Goal: Task Accomplishment & Management: Use online tool/utility

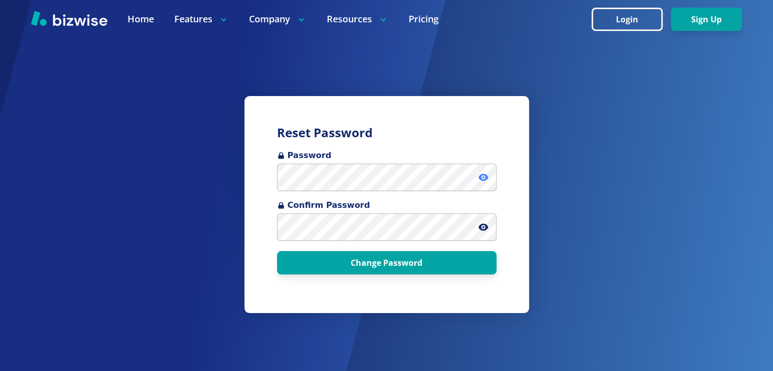
click at [484, 179] on icon at bounding box center [483, 177] width 10 height 10
click at [484, 177] on icon at bounding box center [483, 177] width 9 height 8
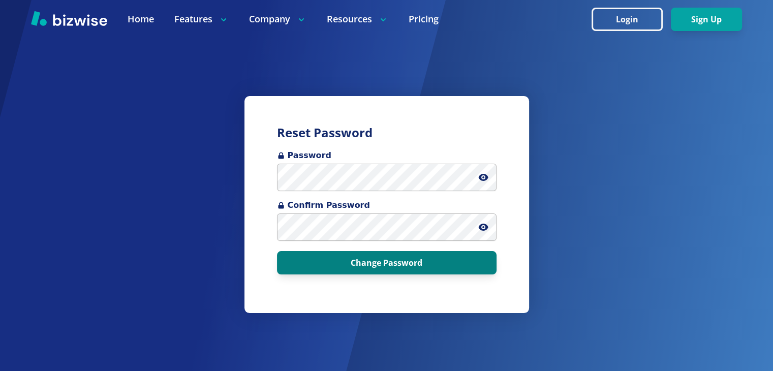
click at [407, 265] on button "Change Password" at bounding box center [387, 262] width 220 height 23
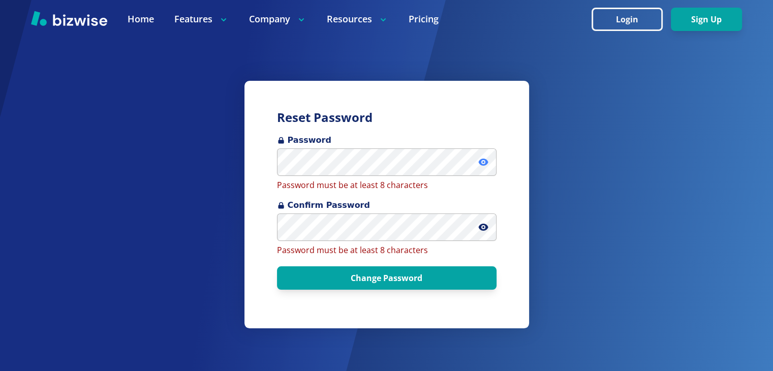
click at [488, 164] on icon at bounding box center [483, 162] width 10 height 10
click at [485, 162] on icon at bounding box center [483, 162] width 9 height 8
click at [487, 161] on icon at bounding box center [483, 162] width 10 height 7
click at [487, 161] on icon at bounding box center [483, 162] width 9 height 8
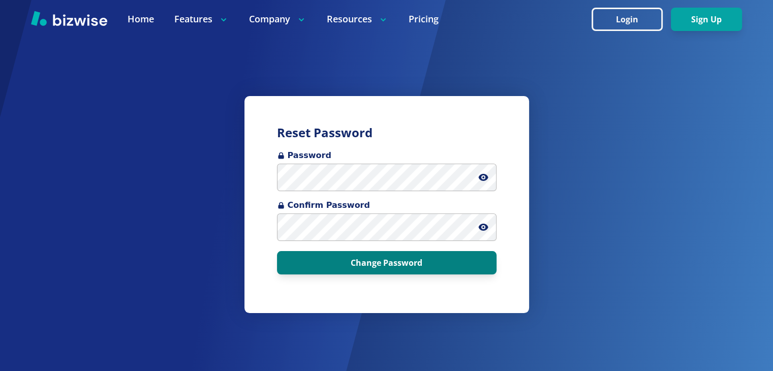
click at [370, 262] on button "Change Password" at bounding box center [387, 262] width 220 height 23
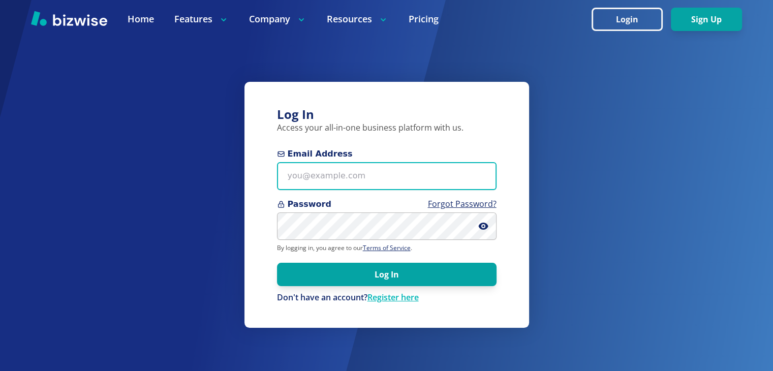
click at [360, 177] on input "Email Address" at bounding box center [387, 176] width 220 height 28
type input "[EMAIL_ADDRESS][DOMAIN_NAME]"
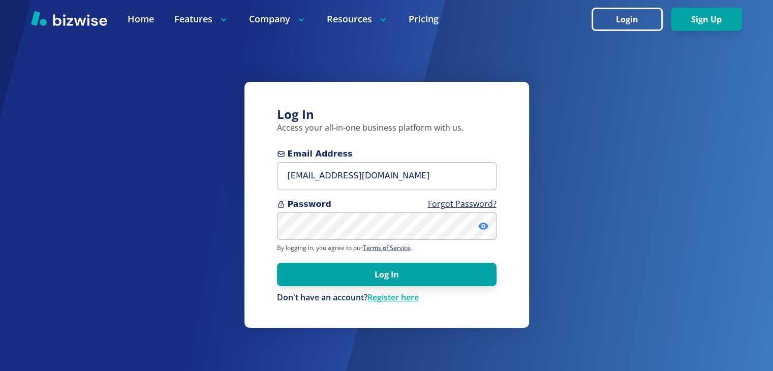
click at [486, 225] on icon at bounding box center [483, 226] width 10 height 7
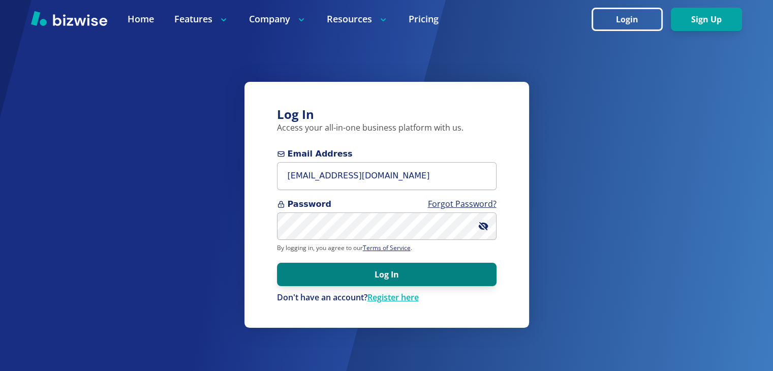
click at [384, 274] on button "Log In" at bounding box center [387, 274] width 220 height 23
click at [363, 271] on button "Log In" at bounding box center [387, 274] width 220 height 23
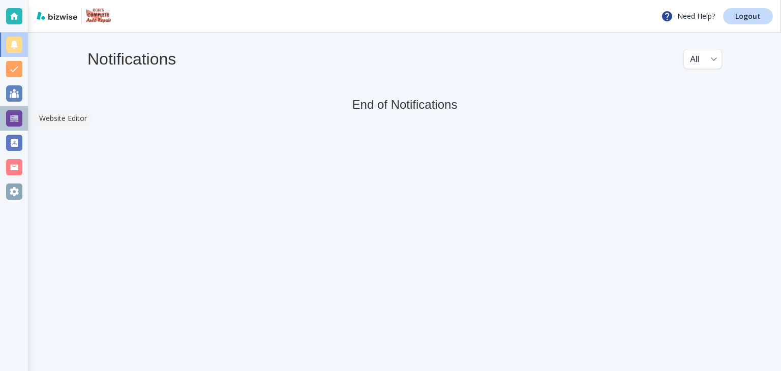
click at [15, 118] on div at bounding box center [14, 118] width 16 height 16
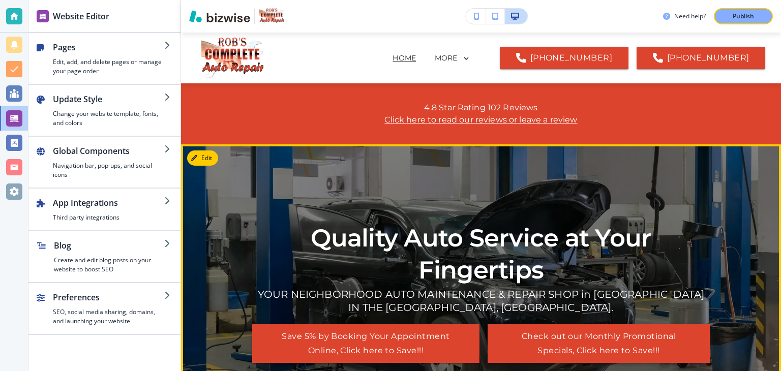
click at [635, 338] on button "Check out our Monthly Promotional Specials, Click here to Save!!!" at bounding box center [599, 343] width 222 height 39
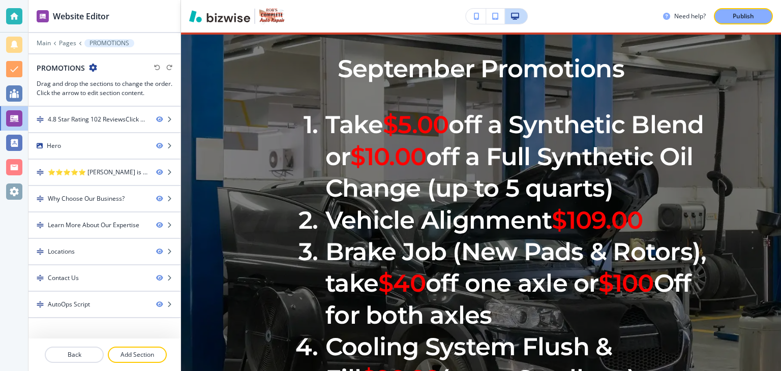
scroll to position [112, 0]
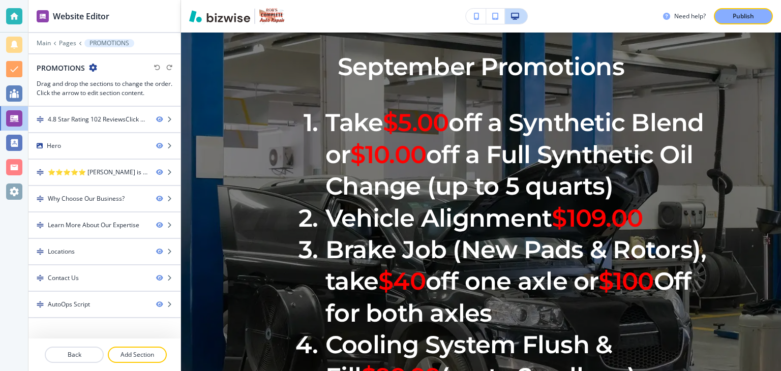
click at [373, 120] on li "Take $5.00 off a Synthetic Blend or $10.00 off a Full Synthetic Oil Change (up …" at bounding box center [499, 154] width 421 height 95
click at [359, 65] on p "September Promotions" at bounding box center [481, 67] width 458 height 32
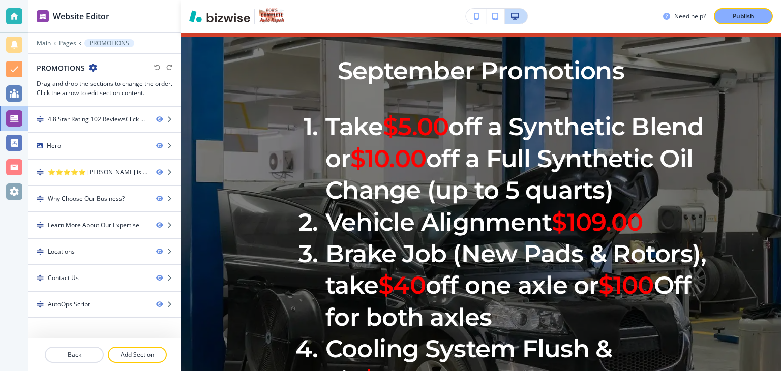
scroll to position [77, 0]
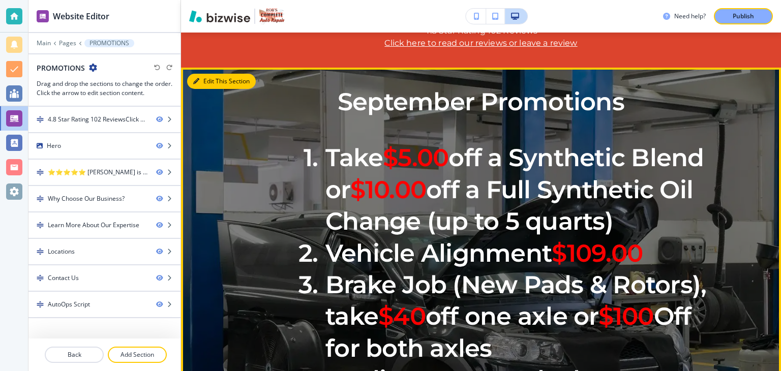
click at [210, 79] on button "Edit This Section" at bounding box center [221, 81] width 69 height 15
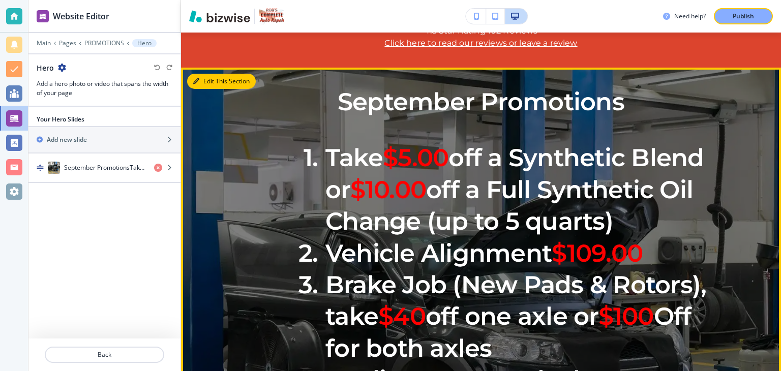
scroll to position [112, 0]
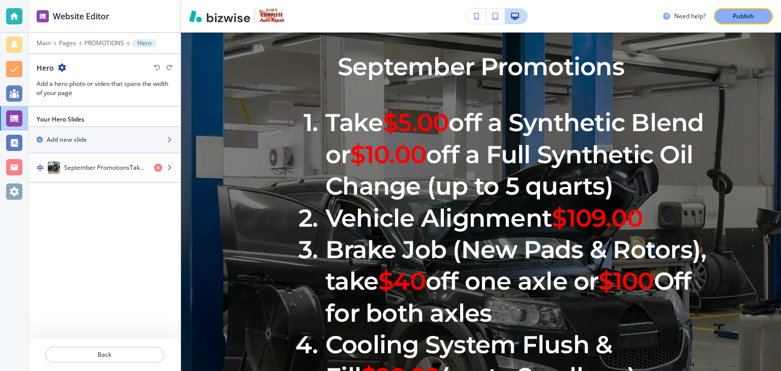
click at [357, 70] on p "September Promotions" at bounding box center [481, 67] width 458 height 32
click at [357, 69] on p "September Promotions" at bounding box center [481, 67] width 458 height 32
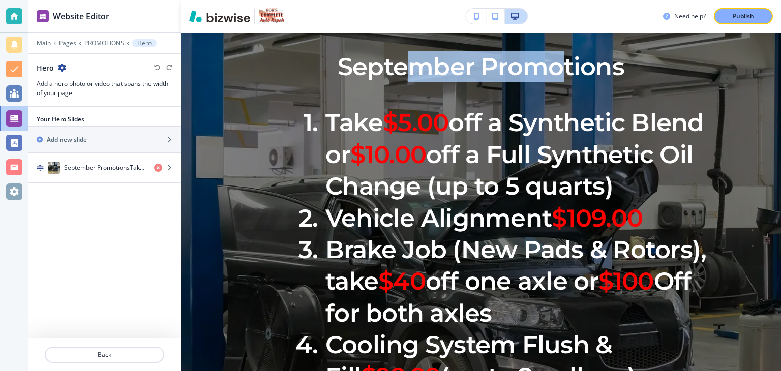
click at [357, 69] on p "September Promotions" at bounding box center [481, 67] width 458 height 32
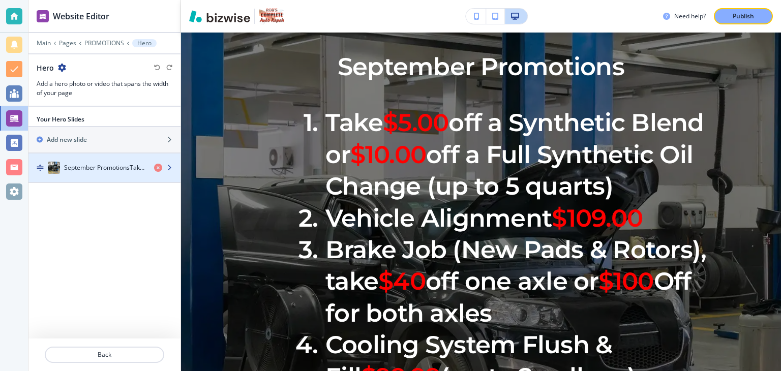
click at [131, 166] on h4 "September PromotionsTake $5.00 off a Synthetic Blend or $10.00 off a Full Synth…" at bounding box center [105, 167] width 82 height 9
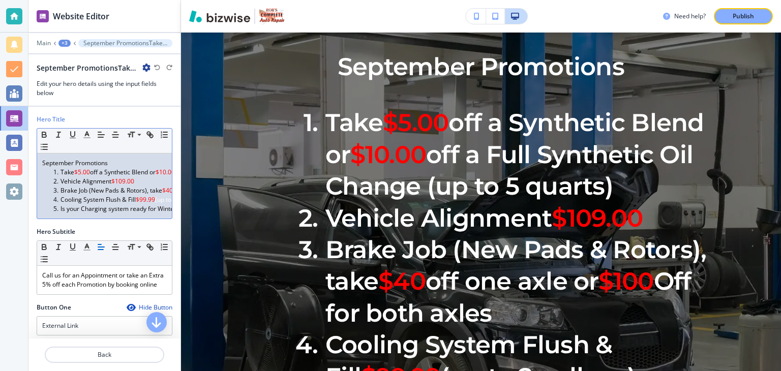
click at [49, 163] on p "September Promotions" at bounding box center [104, 163] width 125 height 9
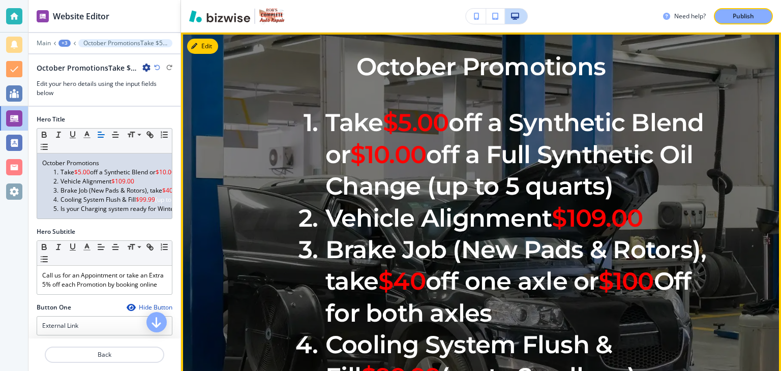
drag, startPoint x: 327, startPoint y: 122, endPoint x: 412, endPoint y: 222, distance: 131.0
click at [412, 202] on li "Take $5.00 off a Synthetic Blend or $10.00 off a Full Synthetic Oil Change (up …" at bounding box center [499, 154] width 421 height 95
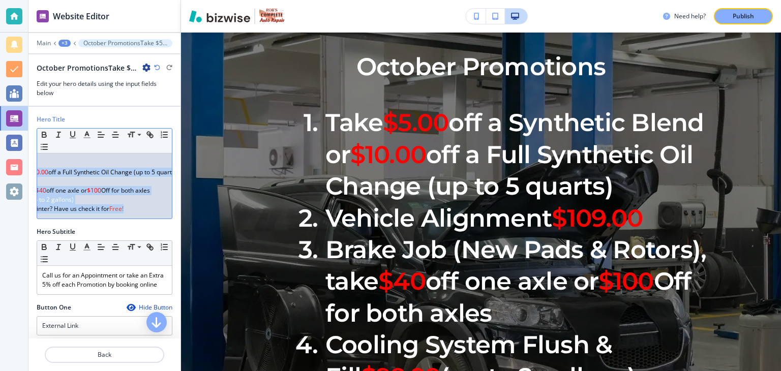
scroll to position [0, 146]
drag, startPoint x: 49, startPoint y: 162, endPoint x: 163, endPoint y: 229, distance: 132.2
click at [163, 227] on div "Hero Title Small Normal Large Huge October Promotions Take $5.00 off a Syntheti…" at bounding box center [104, 171] width 152 height 112
copy div "October Promotions Take $5.00 off a Synthetic Blend or $10.00 off a Full Synthe…"
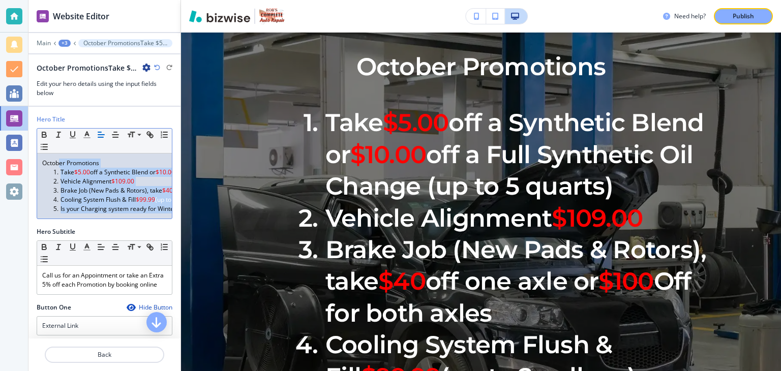
scroll to position [0, 21]
click at [130, 179] on li "Vehicle Alignment $109.00" at bounding box center [87, 181] width 115 height 9
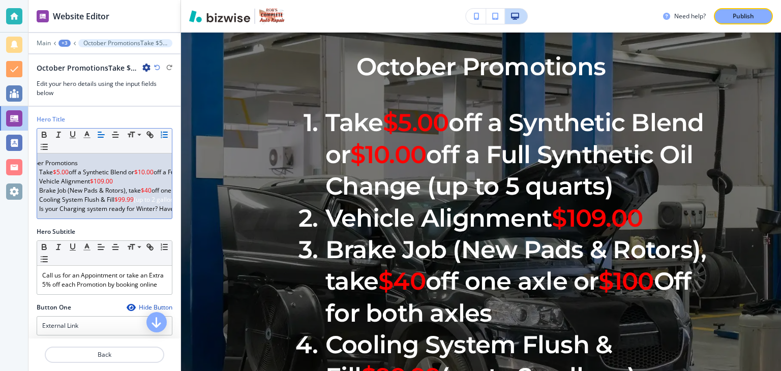
scroll to position [0, 0]
drag, startPoint x: 40, startPoint y: 168, endPoint x: 46, endPoint y: 169, distance: 6.1
click at [46, 169] on ol "Take $5.00 off a Synthetic Blend or $10.00 off a Full Synthetic Oil Change (up …" at bounding box center [104, 191] width 125 height 46
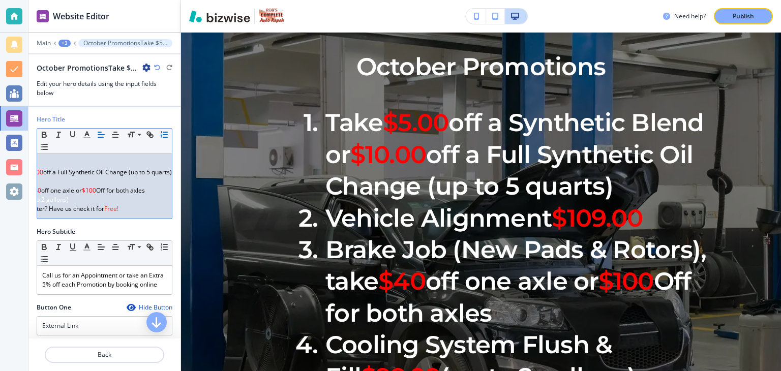
scroll to position [0, 146]
drag, startPoint x: 61, startPoint y: 170, endPoint x: 165, endPoint y: 169, distance: 103.7
click at [165, 169] on div "Hero Title Small Normal Large Huge October Promotions Take $5.00 off a Syntheti…" at bounding box center [104, 171] width 152 height 112
copy li "Take $5.00 off a Synthetic Blend or $10.00 off a Full Synthetic Oil Change (up …"
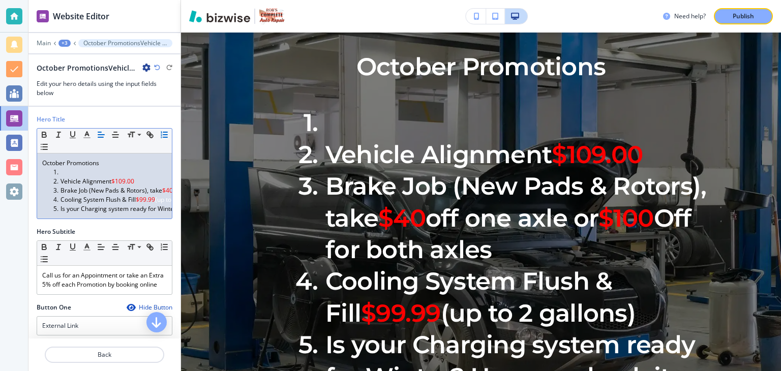
scroll to position [0, 0]
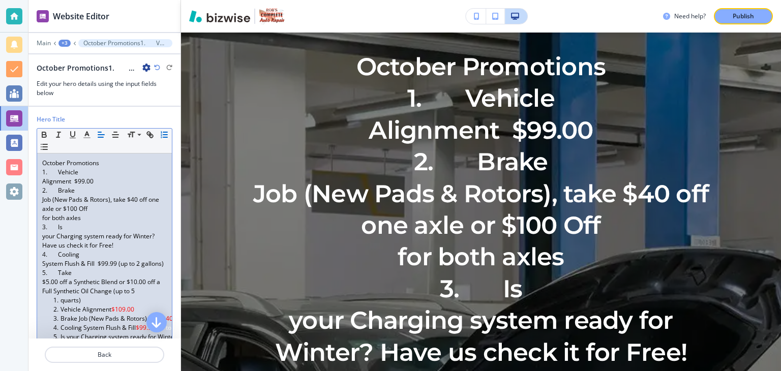
click at [89, 172] on p "1. Vehicle" at bounding box center [104, 172] width 125 height 9
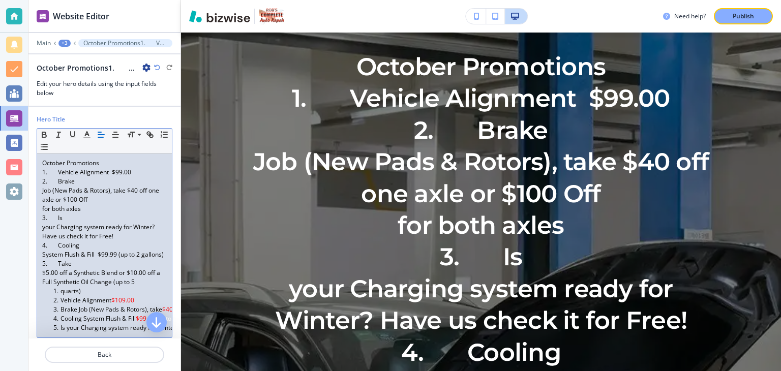
click at [83, 181] on p "2. Brake" at bounding box center [104, 181] width 125 height 9
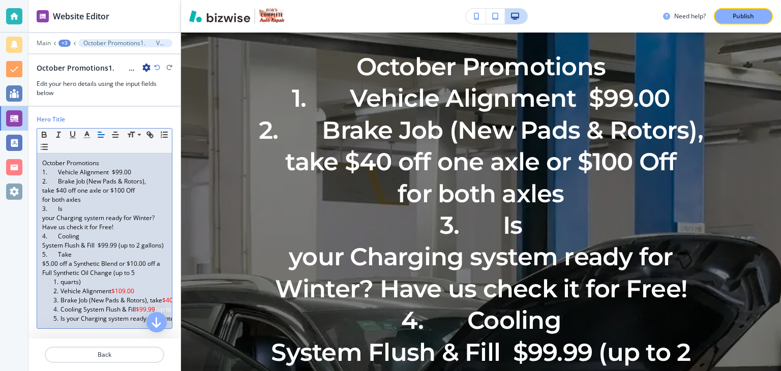
click at [146, 192] on p "2. Brake Job (New Pads & Rotors), take $40 off one axle or $100 Off" at bounding box center [104, 186] width 125 height 18
click at [155, 184] on p "2. Brake Job (New Pads & Rotors), take $40 off one axle or $100 Off" at bounding box center [104, 186] width 125 height 18
click at [49, 207] on p "3. Is" at bounding box center [104, 208] width 125 height 9
click at [52, 170] on p "1. Vehicle Alignment $99.00" at bounding box center [104, 172] width 125 height 9
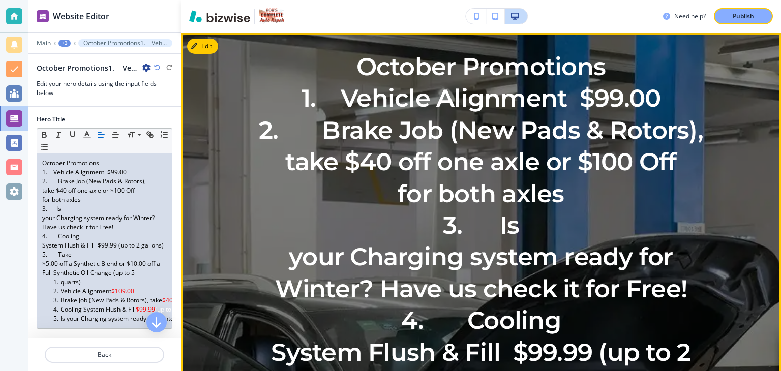
click at [314, 131] on p "2. Brake Job (New Pads & Rotors), take $40 off one axle or $100 Off" at bounding box center [481, 146] width 458 height 64
drag, startPoint x: 679, startPoint y: 133, endPoint x: 659, endPoint y: 127, distance: 20.3
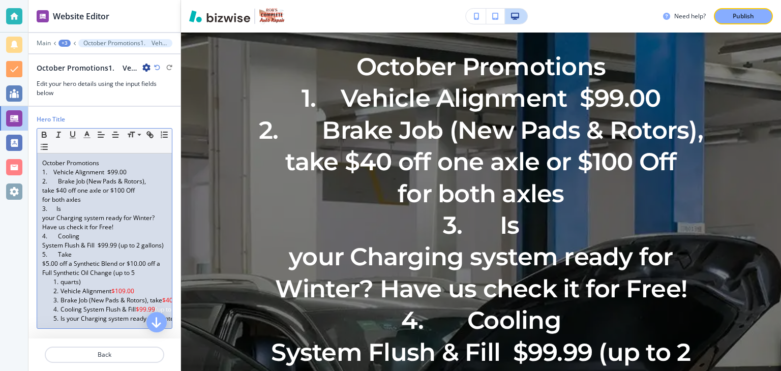
drag, startPoint x: 659, startPoint y: 127, endPoint x: 98, endPoint y: 284, distance: 583.3
click at [98, 278] on p "$5.00 off a Synthetic Blend or $10.00 off a Full Synthetic Oil Change (up to 5" at bounding box center [104, 268] width 125 height 18
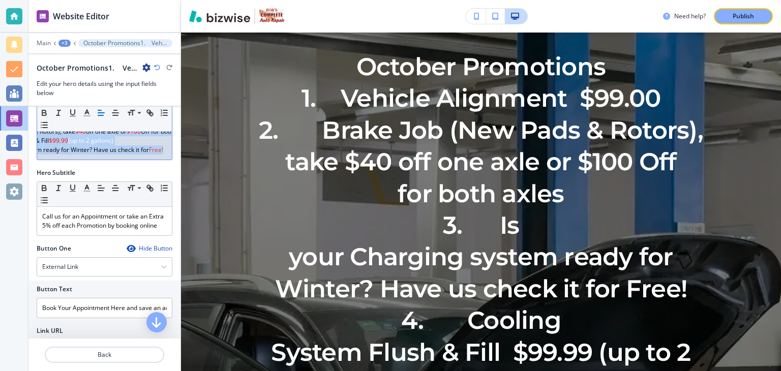
scroll to position [0, 119]
drag, startPoint x: 55, startPoint y: 293, endPoint x: 165, endPoint y: 160, distance: 173.0
click at [165, 160] on div "Hero Title Small Normal Large Huge October Promotions 1. Vehicle Alignment $99.…" at bounding box center [104, 57] width 152 height 222
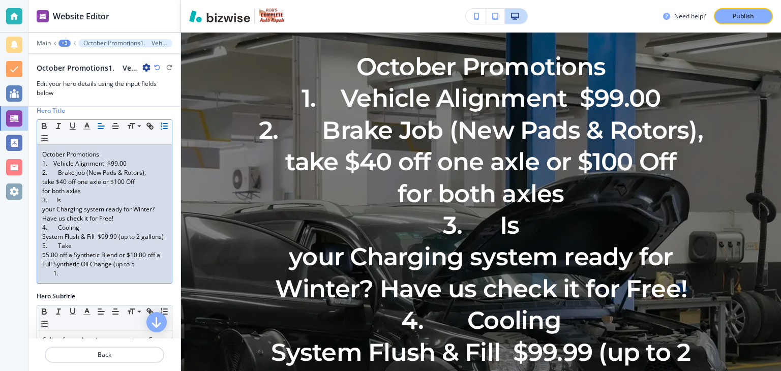
scroll to position [0, 0]
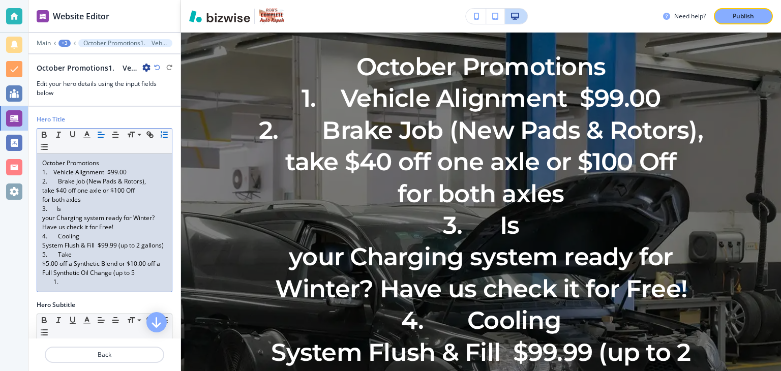
click at [131, 173] on p "1. Vehicle Alignment $99.00" at bounding box center [104, 172] width 125 height 9
click at [52, 181] on p "2. Brake Job (New Pads & Rotors), take $40 off one axle or $100 Off" at bounding box center [104, 186] width 125 height 18
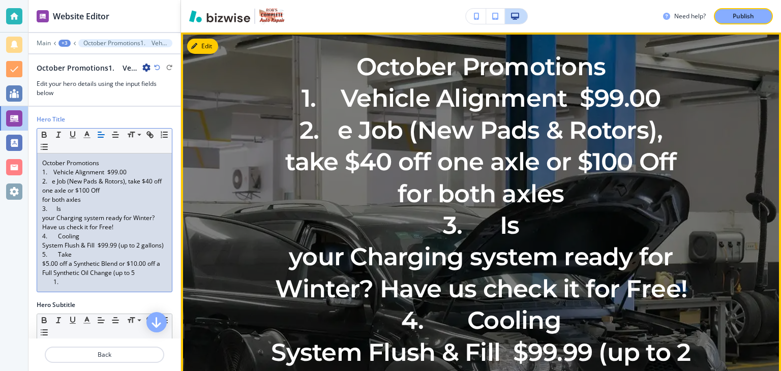
click at [337, 132] on p "2. e Job (New Pads & Rotors), take $40 off one axle or $100 Off" at bounding box center [481, 146] width 458 height 64
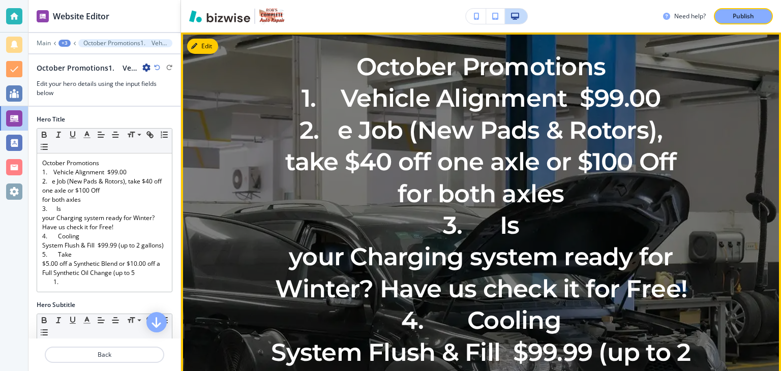
click at [337, 132] on p "2. e Job (New Pads & Rotors), take $40 off one axle or $100 Off" at bounding box center [481, 146] width 458 height 64
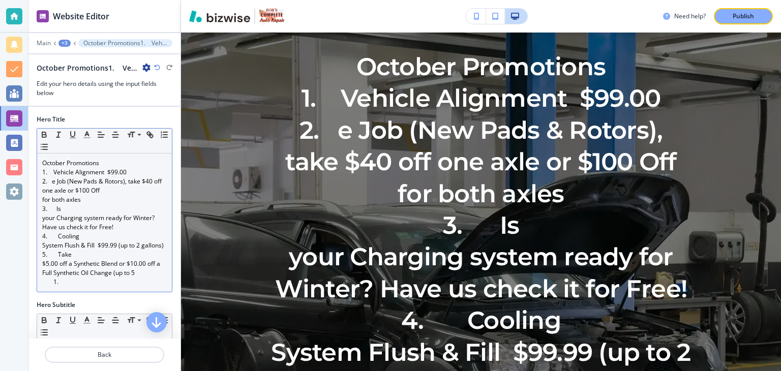
click at [52, 181] on p "2. e Job (New Pads & Rotors), take $40 off one axle or $100 Off" at bounding box center [104, 186] width 125 height 18
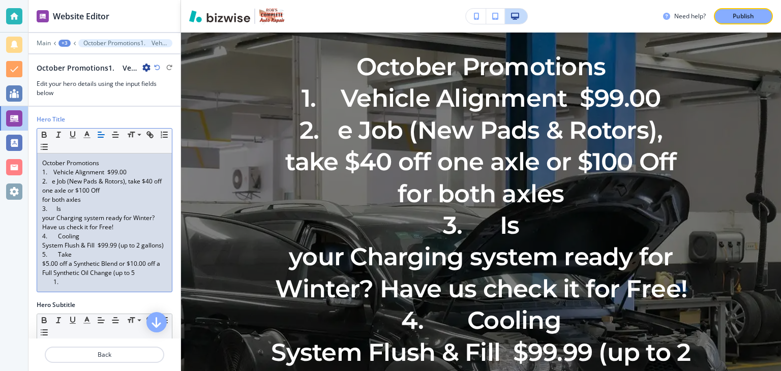
click at [51, 181] on p "2. e Job (New Pads & Rotors), take $40 off one axle or $100 Off" at bounding box center [104, 186] width 125 height 18
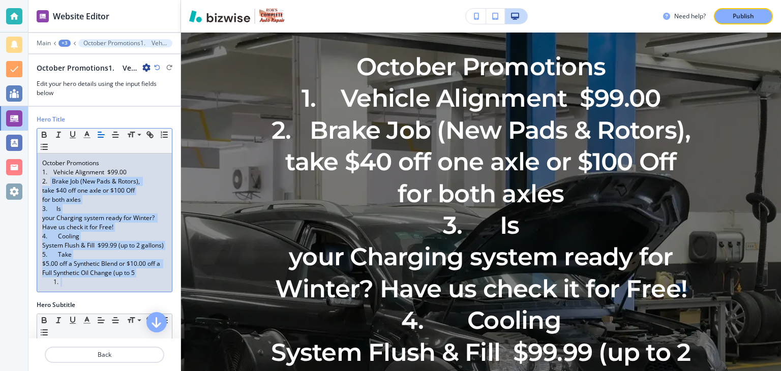
drag, startPoint x: 50, startPoint y: 181, endPoint x: 70, endPoint y: 295, distance: 115.7
click at [70, 292] on div "October Promotions 1. Vehicle Alignment $99.00 2. Brake Job (New Pads & Rotors)…" at bounding box center [104, 223] width 135 height 138
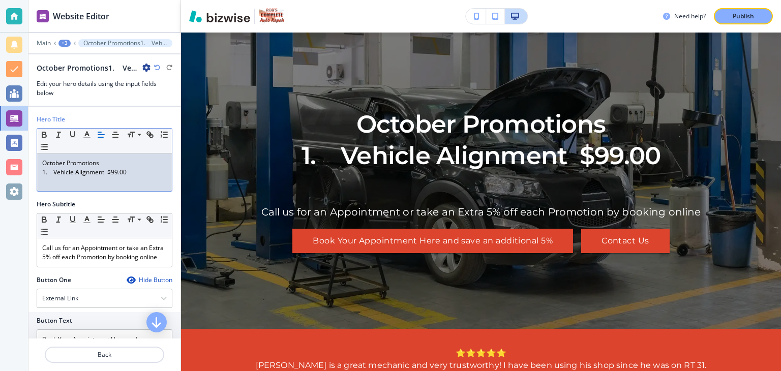
click at [131, 173] on p "1. Vehicle Alignment $99.00" at bounding box center [104, 172] width 125 height 9
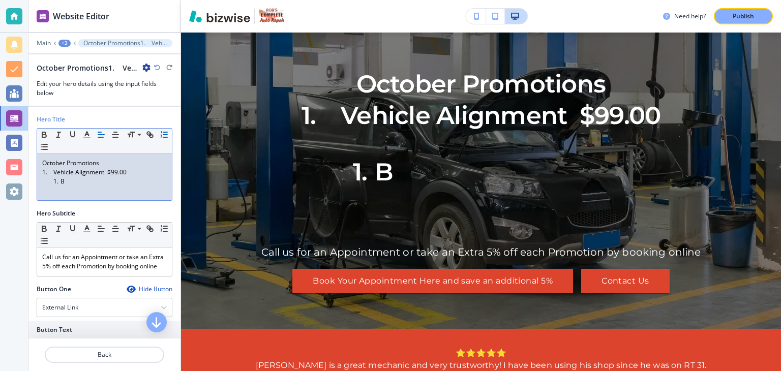
click at [56, 179] on li "B" at bounding box center [108, 181] width 115 height 9
click at [56, 180] on li "B" at bounding box center [108, 181] width 115 height 9
click at [56, 178] on li "B" at bounding box center [108, 181] width 115 height 9
click at [100, 184] on li "B" at bounding box center [108, 181] width 115 height 9
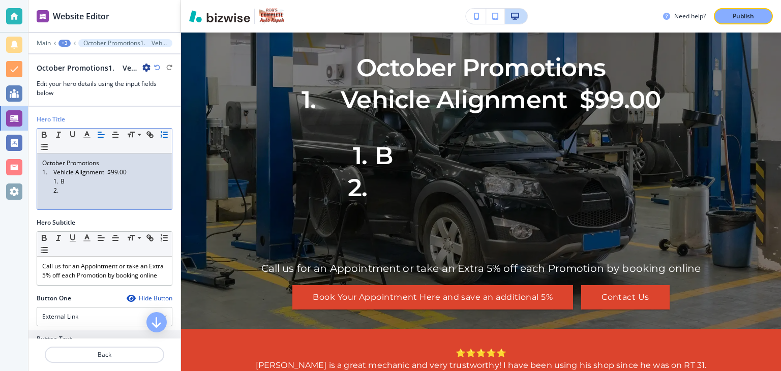
click at [61, 179] on li "B" at bounding box center [108, 181] width 115 height 9
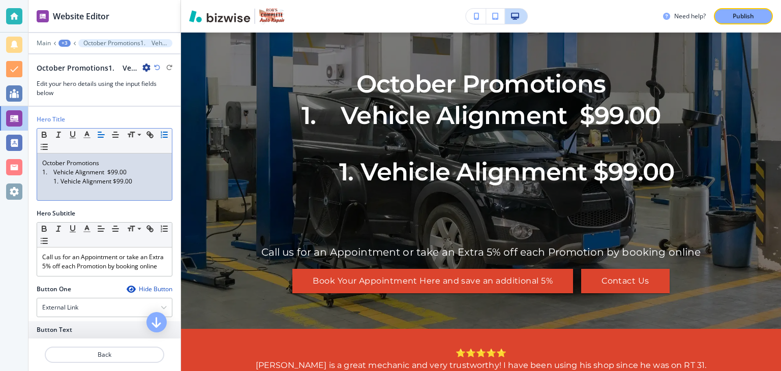
click at [133, 170] on p "1. Vehicle Alignment $99.00" at bounding box center [104, 172] width 125 height 9
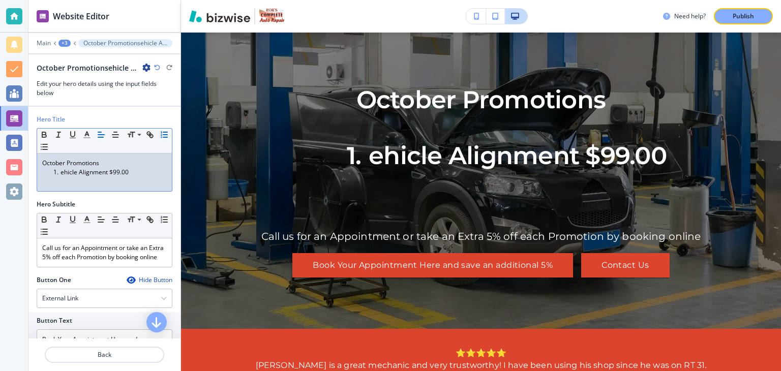
click at [60, 169] on li "ehicle Alignment $99.00" at bounding box center [108, 172] width 115 height 9
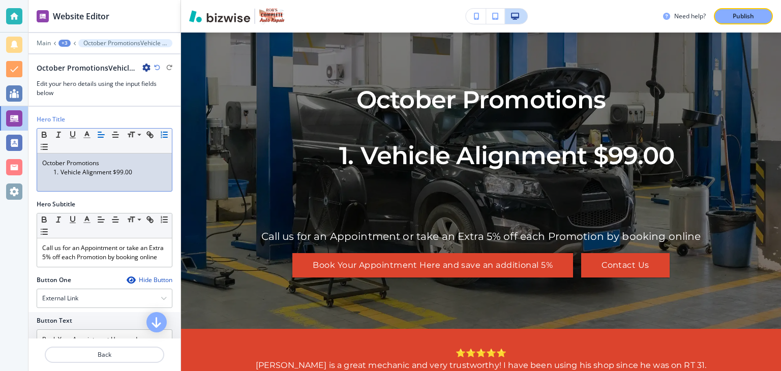
click at [141, 173] on li "Vehicle Alignment $99.00" at bounding box center [108, 172] width 115 height 9
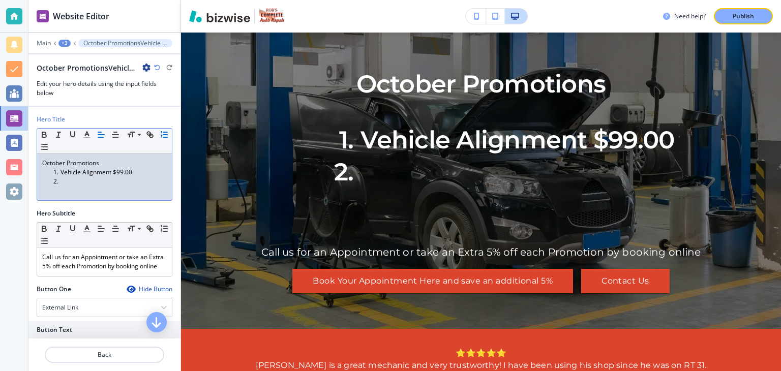
click at [63, 180] on li at bounding box center [108, 181] width 115 height 9
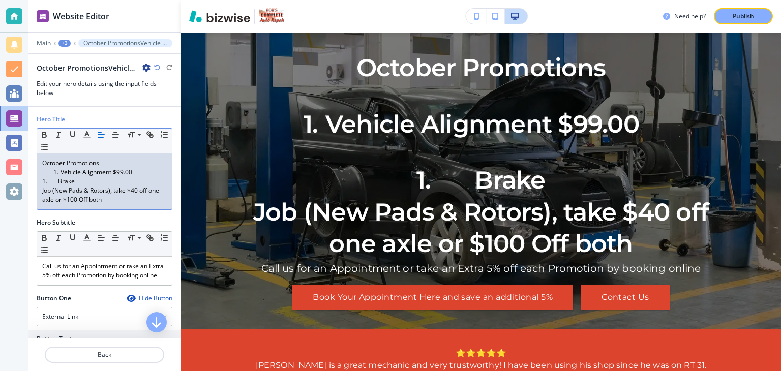
click at [47, 182] on p "1. Brake" at bounding box center [104, 181] width 125 height 9
click at [142, 171] on li "Vehicle Alignment $99.00" at bounding box center [108, 172] width 115 height 9
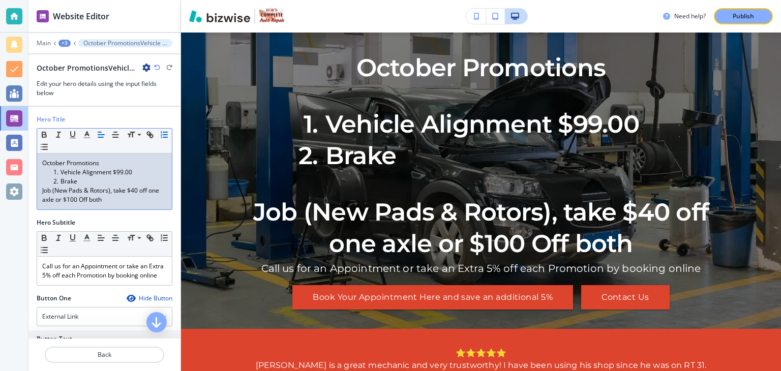
click at [89, 180] on li "Brake" at bounding box center [108, 181] width 115 height 9
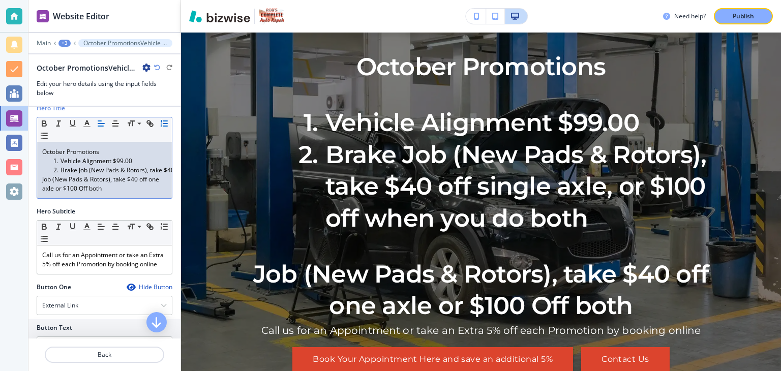
click at [41, 179] on div "October Promotions Vehicle Alignment $99.00 Brake Job (New Pads & Rotors), take…" at bounding box center [104, 170] width 135 height 56
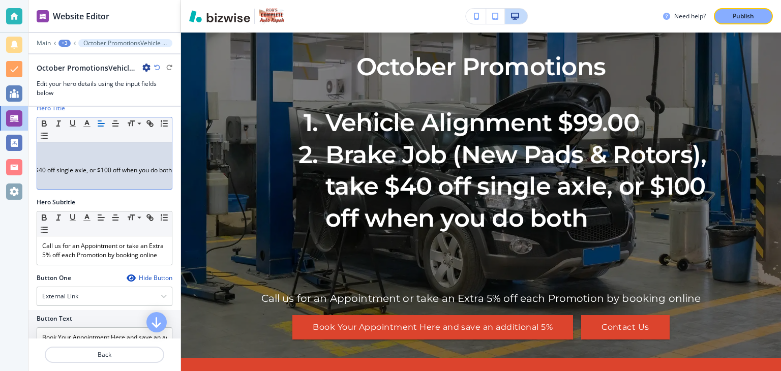
scroll to position [0, 138]
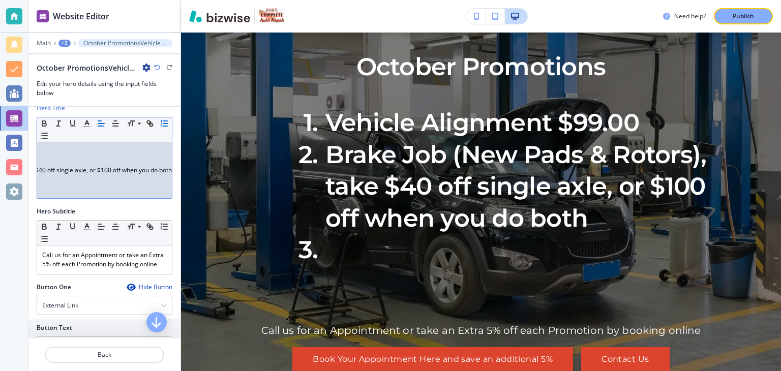
scroll to position [0, 0]
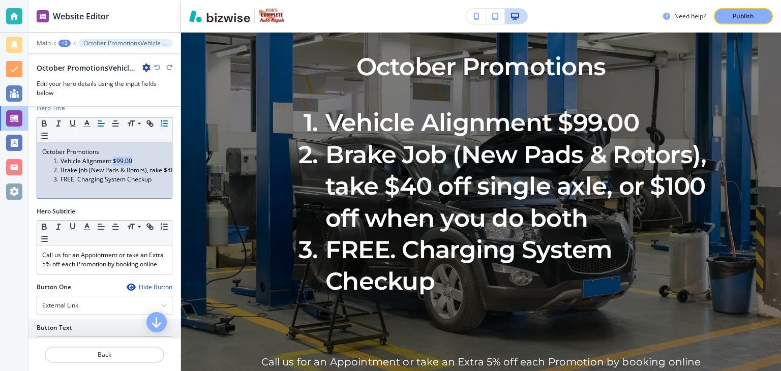
drag, startPoint x: 113, startPoint y: 159, endPoint x: 133, endPoint y: 159, distance: 19.3
click at [133, 159] on li "Vehicle Alignment $99.00" at bounding box center [108, 161] width 115 height 9
drag, startPoint x: 130, startPoint y: 157, endPoint x: 120, endPoint y: 158, distance: 10.2
click at [120, 158] on li "Vehicle Alignment $99.00" at bounding box center [108, 161] width 115 height 9
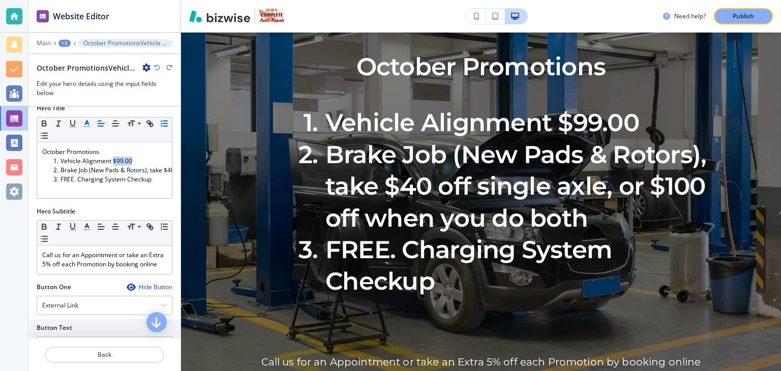
click at [87, 124] on line "button" at bounding box center [86, 124] width 3 height 0
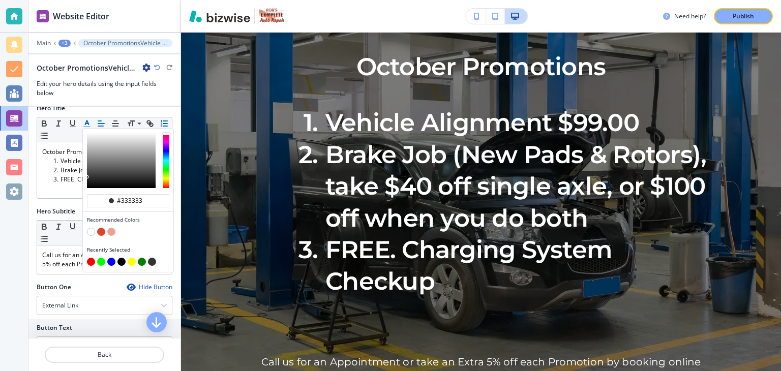
click at [102, 231] on button "button" at bounding box center [101, 232] width 8 height 8
type input "#dc442d"
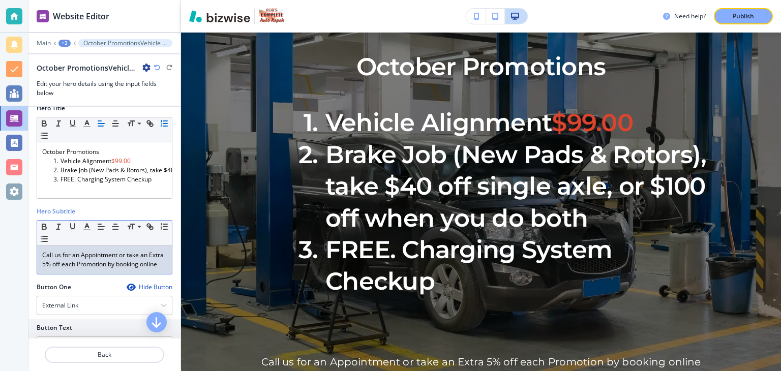
click at [102, 283] on div "Hero Subtitle Small Normal Large Huge Call us for an Appointment or take an Ext…" at bounding box center [104, 245] width 152 height 76
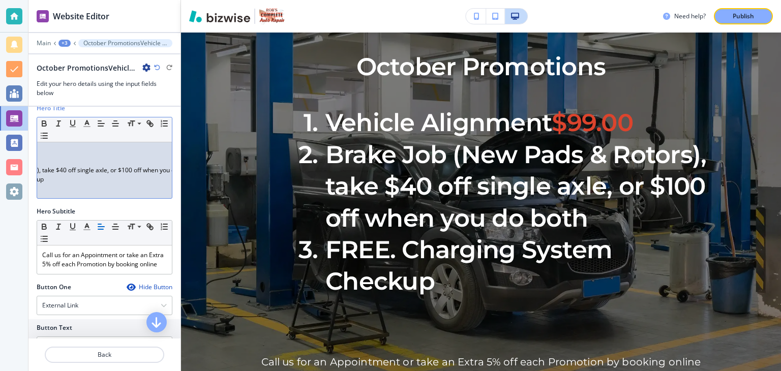
scroll to position [0, 118]
drag, startPoint x: 108, startPoint y: 169, endPoint x: 122, endPoint y: 171, distance: 14.4
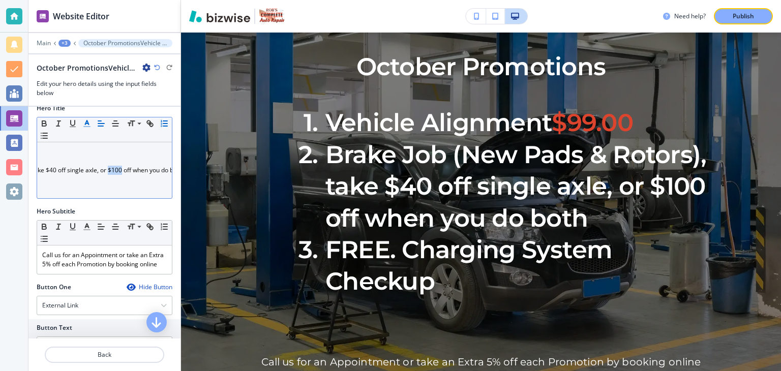
click at [85, 123] on polyline "button" at bounding box center [87, 122] width 4 height 4
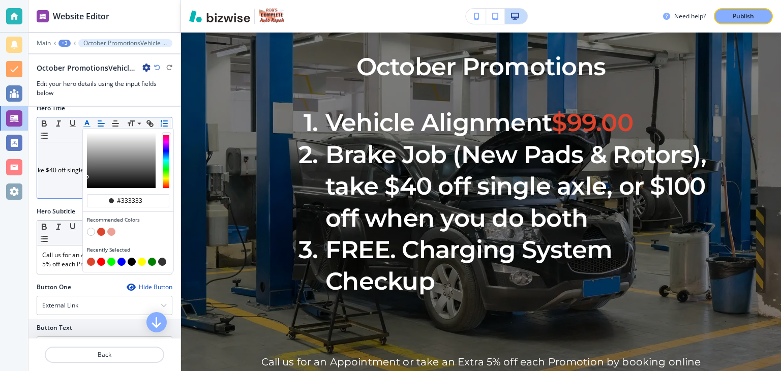
click at [101, 232] on button "button" at bounding box center [101, 232] width 8 height 8
type input "#dc442d"
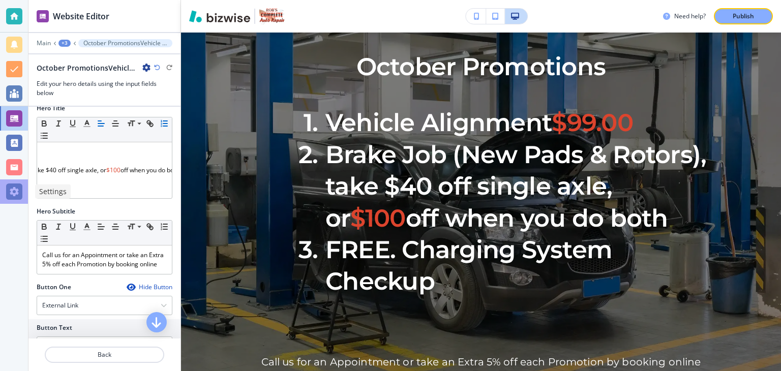
click at [22, 203] on div at bounding box center [14, 191] width 28 height 24
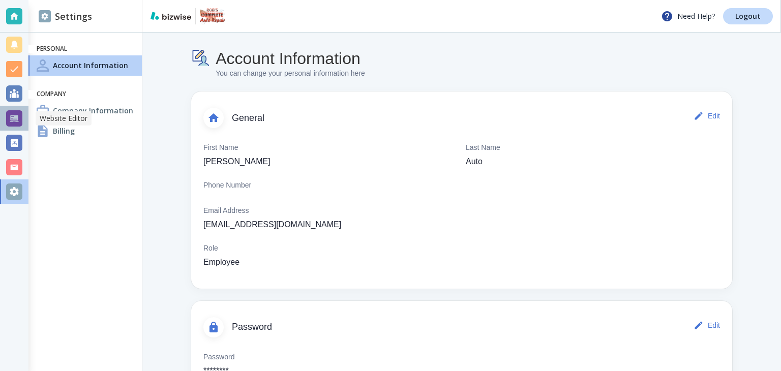
click at [16, 119] on div at bounding box center [14, 118] width 16 height 16
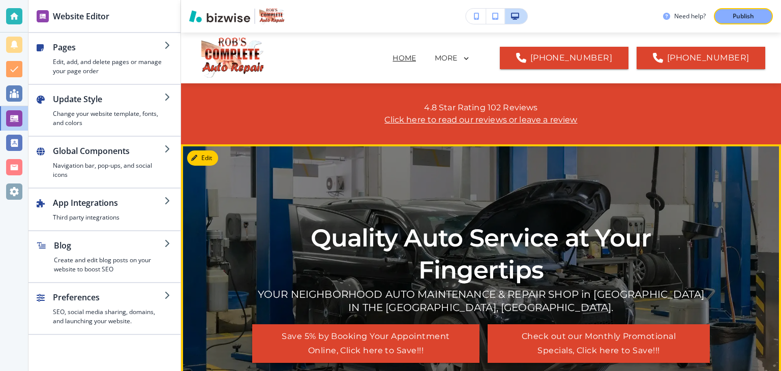
click at [604, 332] on button "Check out our Monthly Promotional Specials, Click here to Save!!!" at bounding box center [599, 343] width 222 height 39
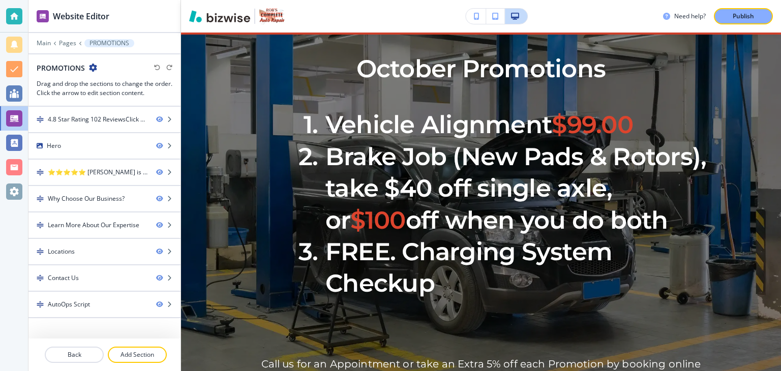
scroll to position [112, 0]
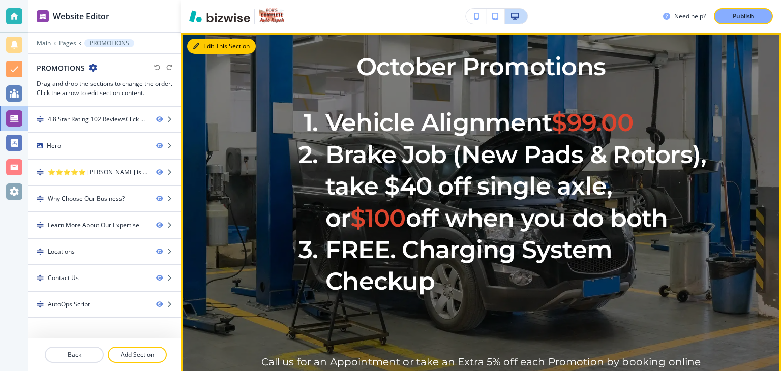
click at [208, 41] on button "Edit This Section" at bounding box center [221, 46] width 69 height 15
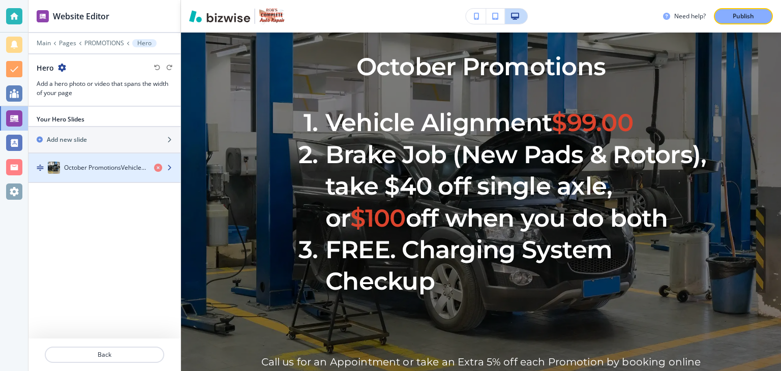
click at [168, 165] on icon "button" at bounding box center [169, 168] width 6 height 6
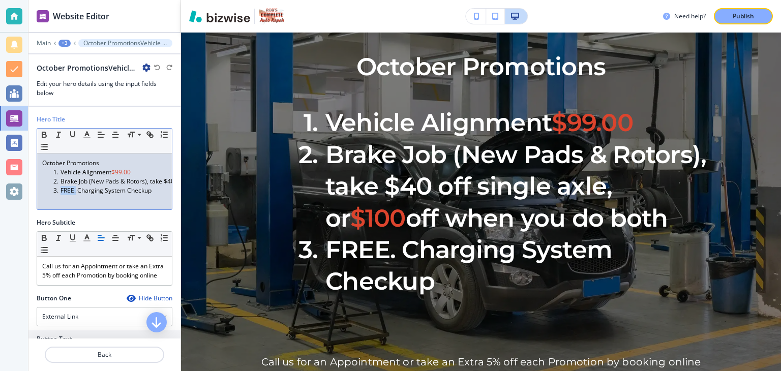
drag, startPoint x: 61, startPoint y: 190, endPoint x: 75, endPoint y: 190, distance: 14.2
click at [75, 190] on li "FREE. Charging System Checkup" at bounding box center [108, 190] width 115 height 9
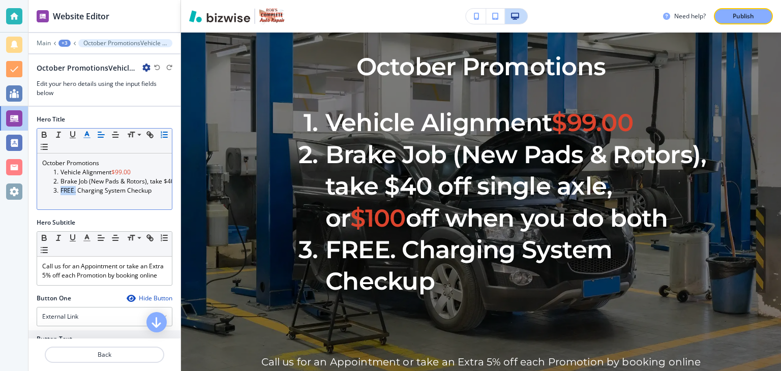
click at [87, 135] on line "button" at bounding box center [86, 135] width 3 height 0
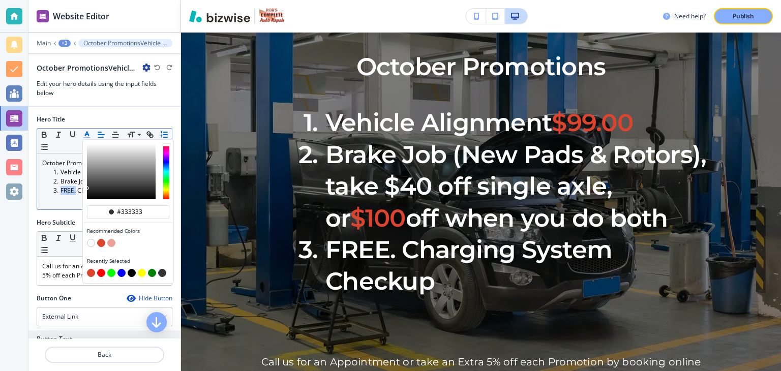
click at [102, 242] on button "button" at bounding box center [101, 243] width 8 height 8
type input "#dc442d"
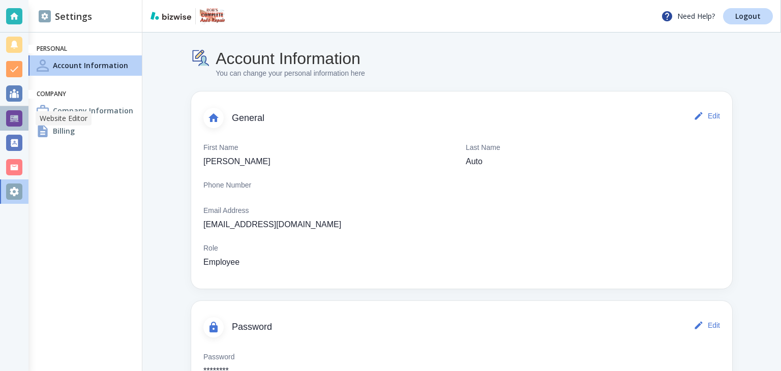
click at [14, 120] on div at bounding box center [14, 118] width 16 height 16
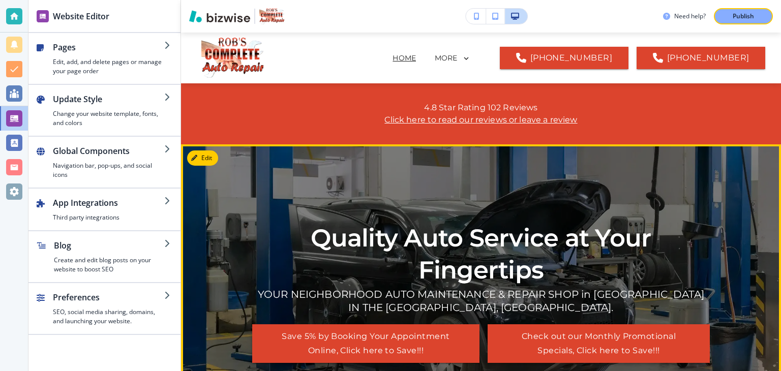
click at [561, 337] on button "Check out our Monthly Promotional Specials, Click here to Save!!!" at bounding box center [599, 343] width 222 height 39
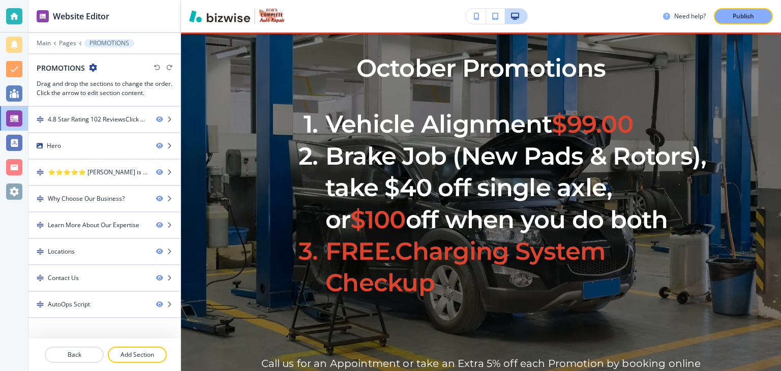
scroll to position [112, 0]
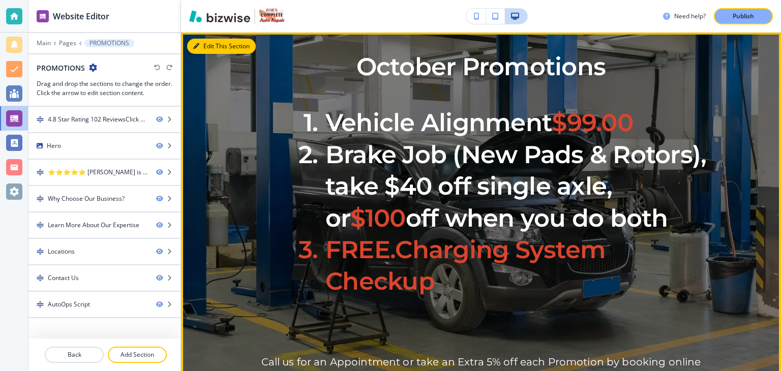
click at [203, 47] on button "Edit This Section" at bounding box center [221, 46] width 69 height 15
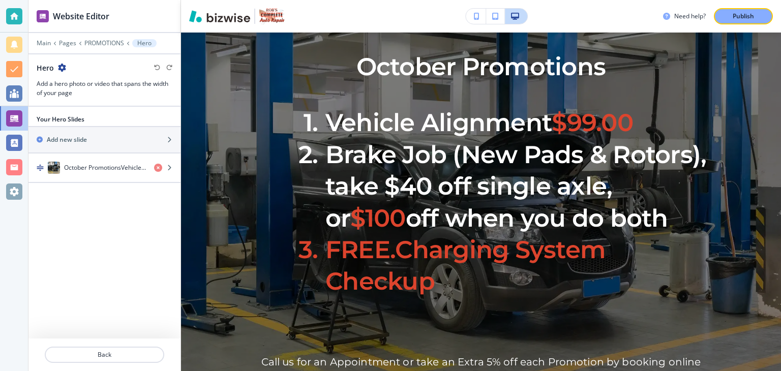
click at [401, 251] on li "FREE. Charging System Checkup" at bounding box center [499, 266] width 421 height 64
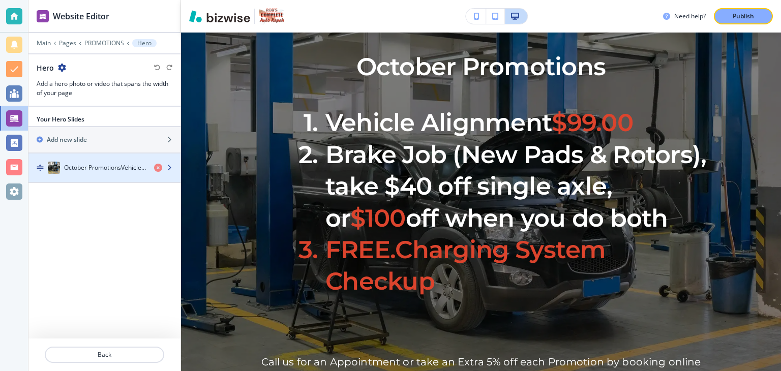
click at [171, 165] on icon "button" at bounding box center [169, 168] width 6 height 6
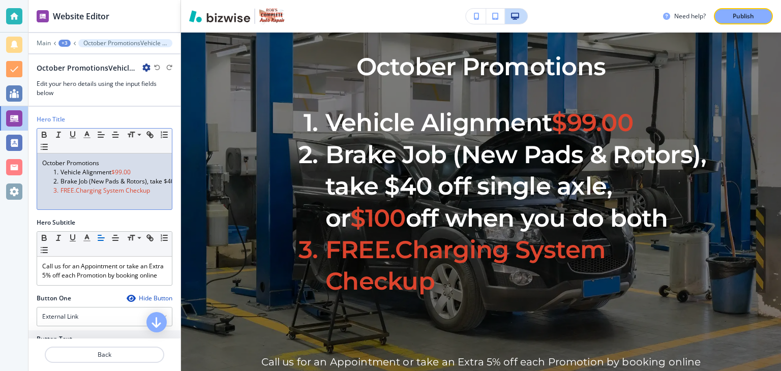
drag, startPoint x: 79, startPoint y: 192, endPoint x: 154, endPoint y: 193, distance: 75.3
click at [154, 193] on li "FREE. Charging System Checkup" at bounding box center [108, 190] width 115 height 9
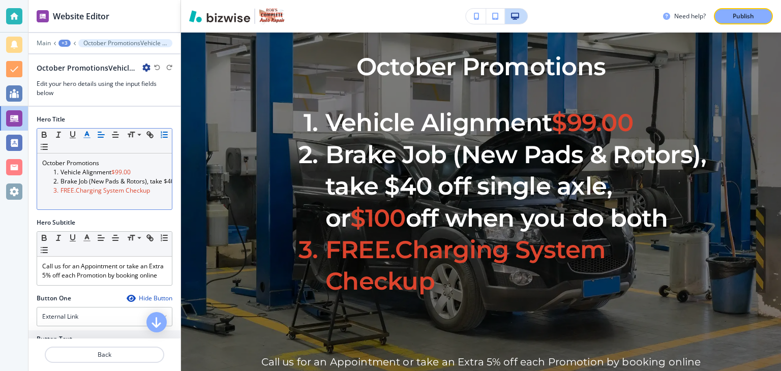
click at [88, 135] on polyline "button" at bounding box center [87, 134] width 4 height 4
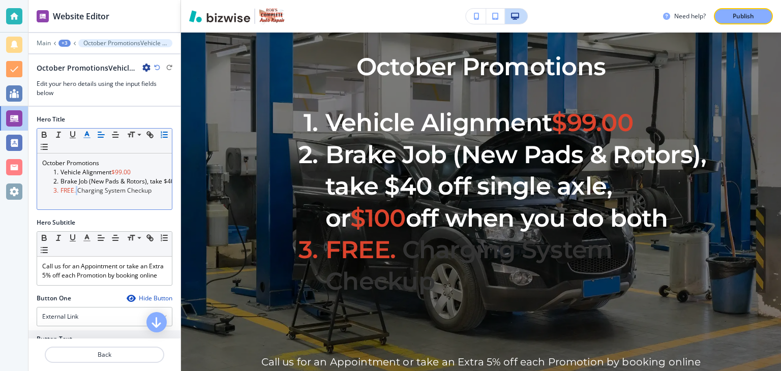
click at [88, 135] on polyline "button" at bounding box center [87, 134] width 4 height 4
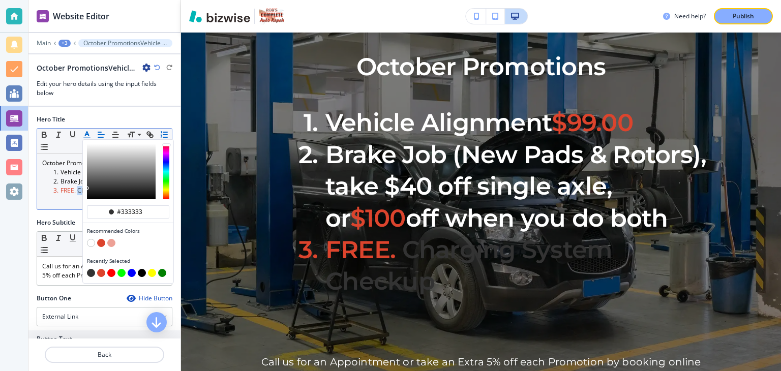
click at [92, 239] on button "button" at bounding box center [91, 243] width 8 height 8
type input "#ffffff"
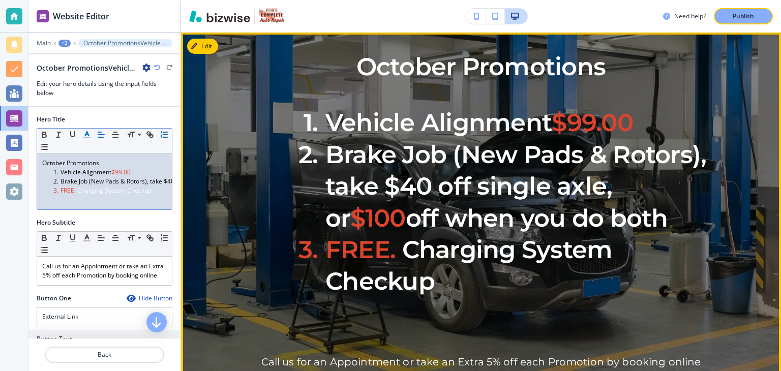
click at [386, 253] on span "FREE." at bounding box center [360, 249] width 70 height 29
click at [431, 287] on span "Charging System Checkup" at bounding box center [471, 265] width 293 height 61
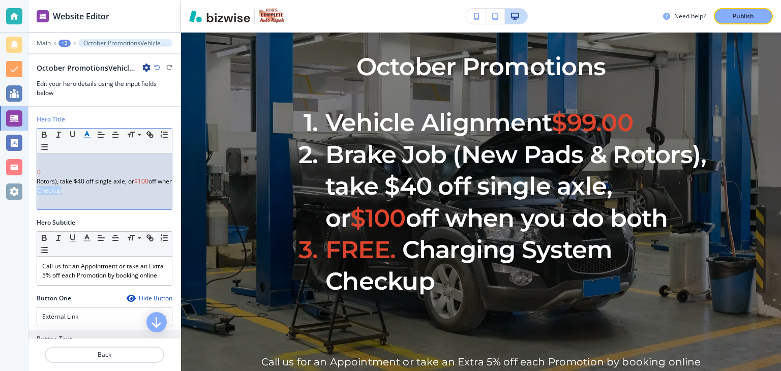
scroll to position [0, 102]
drag, startPoint x: 79, startPoint y: 191, endPoint x: 68, endPoint y: 192, distance: 10.7
click at [68, 192] on div "October Promotions Vehicle Alignment $99.00 Brake Job (New Pads & Rotors), take…" at bounding box center [104, 182] width 135 height 56
click at [90, 133] on icon "button" at bounding box center [86, 134] width 9 height 9
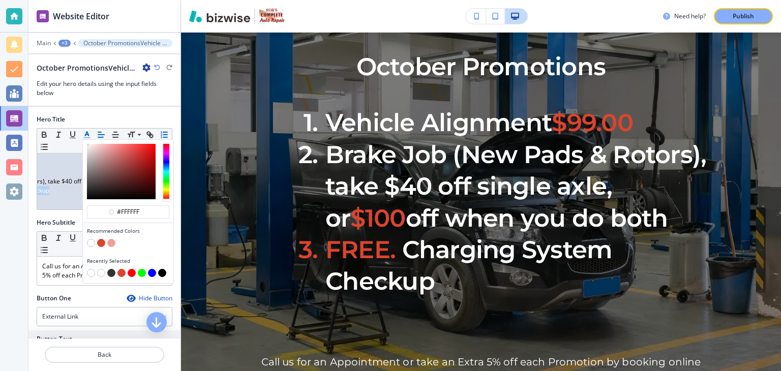
click at [113, 273] on button "button" at bounding box center [111, 273] width 8 height 8
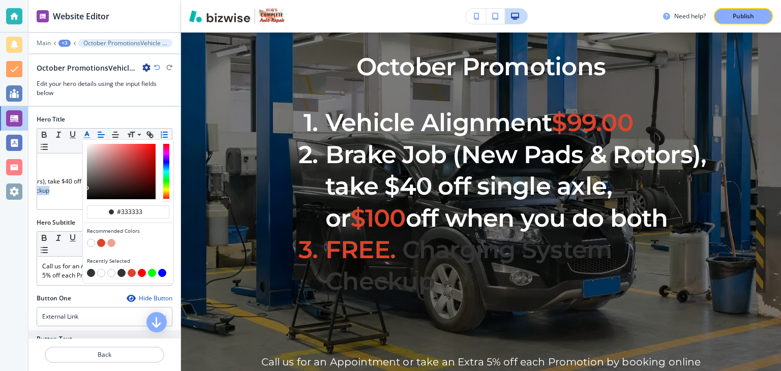
click at [120, 269] on button "button" at bounding box center [121, 273] width 8 height 8
click at [110, 271] on button "button" at bounding box center [111, 273] width 8 height 8
type input "#ffffff"
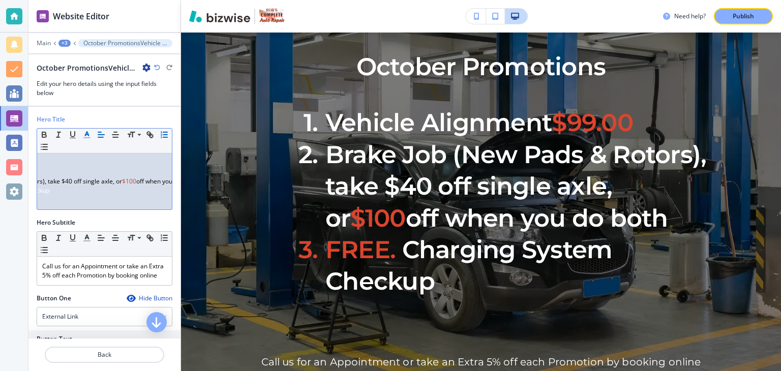
click at [57, 195] on div "October Promotions Vehicle Alignment $99.00 Brake Job (New Pads & Rotors), take…" at bounding box center [104, 182] width 135 height 56
click at [53, 192] on li "FREE. Charging System Checkup" at bounding box center [6, 190] width 115 height 9
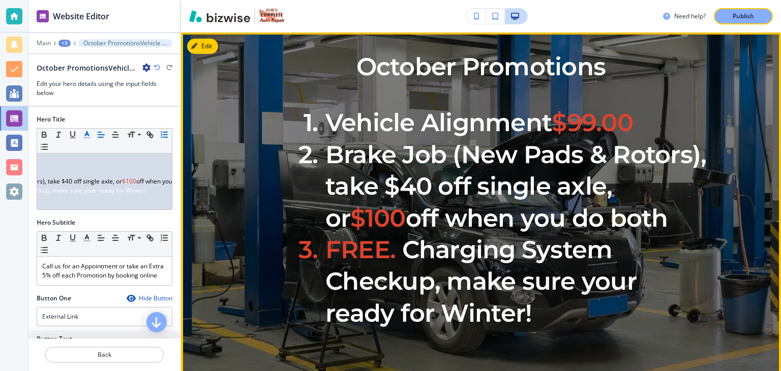
click at [533, 312] on li "FREE. Charging System Checkup, make sure your ready for Winter!" at bounding box center [499, 281] width 421 height 95
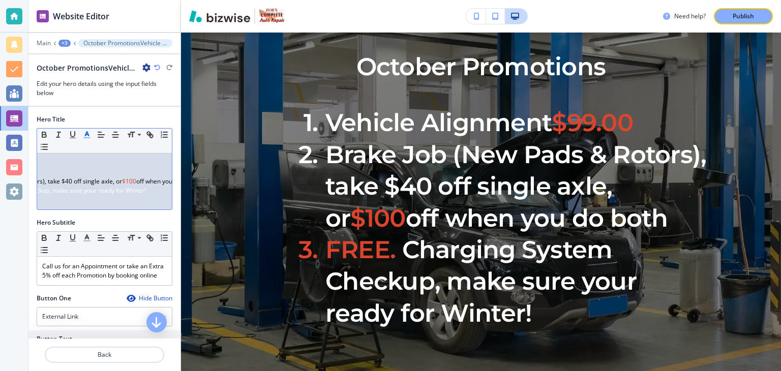
click at [155, 191] on div "October Promotions Vehicle Alignment $99.00 Brake Job (New Pads & Rotors), take…" at bounding box center [104, 182] width 135 height 56
click at [154, 191] on div "October Promotions Vehicle Alignment $99.00 Brake Job (New Pads & Rotors), take…" at bounding box center [104, 182] width 135 height 56
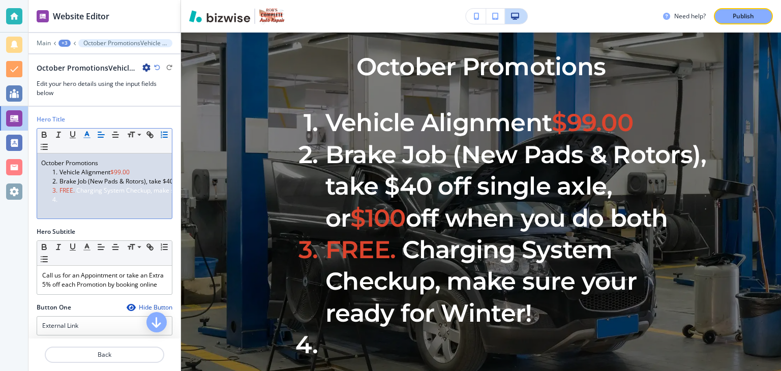
scroll to position [0, 0]
drag, startPoint x: 60, startPoint y: 190, endPoint x: 76, endPoint y: 190, distance: 15.8
click at [76, 190] on li "FREE. Charging System Checkup, make sure your ready for Winter!" at bounding box center [108, 190] width 115 height 9
click at [88, 133] on polyline "button" at bounding box center [87, 134] width 4 height 4
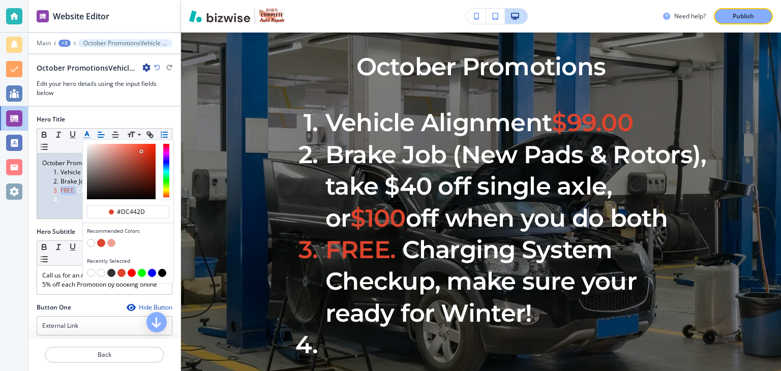
click at [90, 240] on button "button" at bounding box center [91, 243] width 8 height 8
type input "#ffffff"
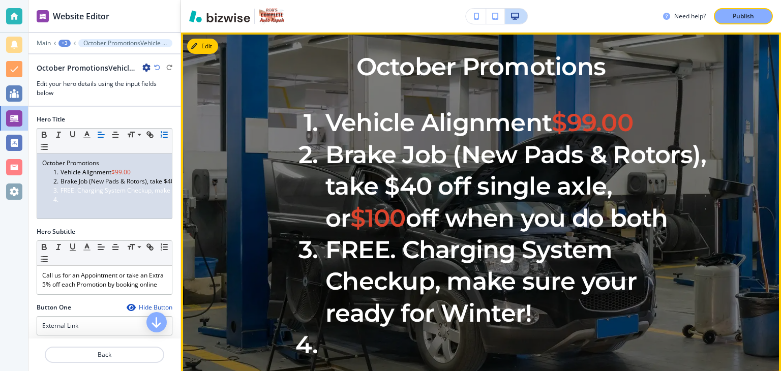
click at [368, 273] on span "Charging System Checkup, make sure your ready for Winter!" at bounding box center [483, 281] width 317 height 93
drag, startPoint x: 325, startPoint y: 252, endPoint x: 380, endPoint y: 253, distance: 54.9
click at [380, 253] on span "FREE." at bounding box center [360, 249] width 70 height 29
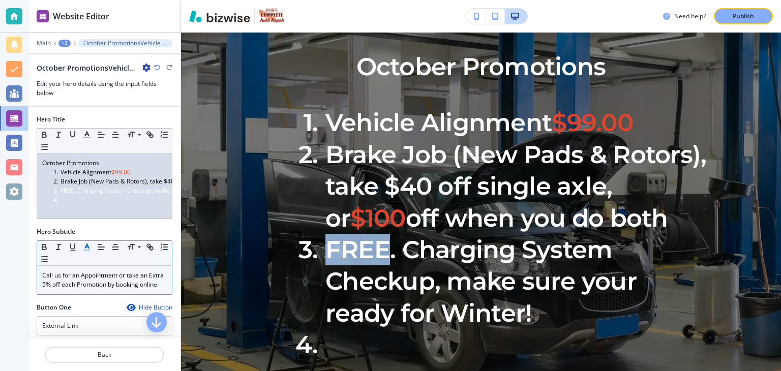
click at [88, 248] on polyline "button" at bounding box center [87, 246] width 4 height 4
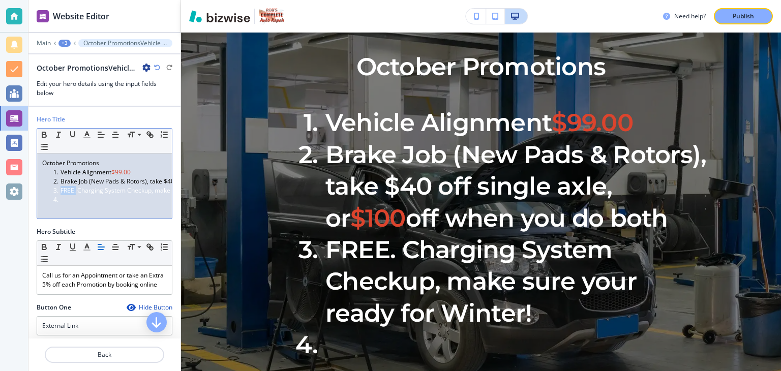
drag, startPoint x: 75, startPoint y: 189, endPoint x: 61, endPoint y: 188, distance: 14.3
click at [61, 188] on li "FREE. Charging System Checkup, make sure your ready for Winter!" at bounding box center [108, 190] width 115 height 9
click at [87, 133] on polyline "button" at bounding box center [87, 134] width 4 height 4
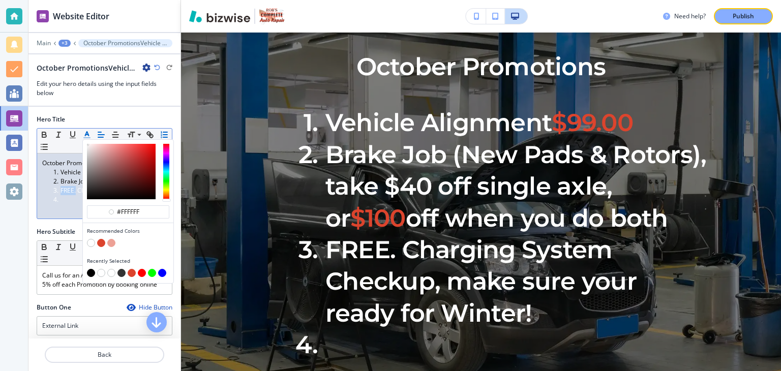
click at [102, 240] on button "button" at bounding box center [101, 243] width 8 height 8
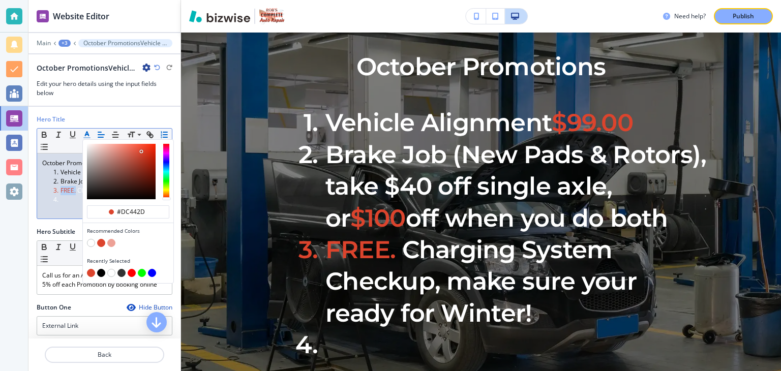
type input "#dc442d"
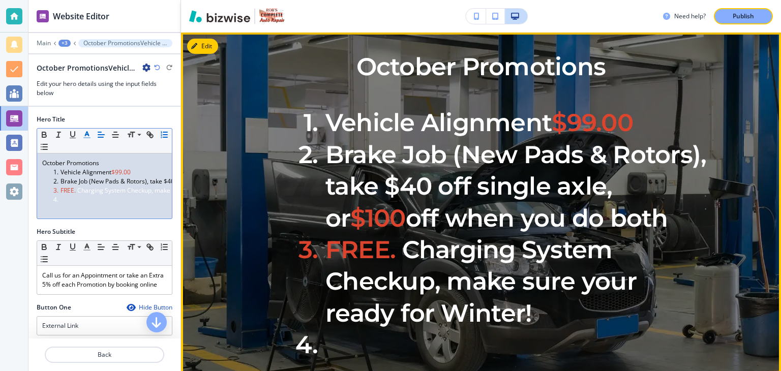
click at [307, 253] on li "FREE. Charging System Checkup, make sure your ready for Winter!" at bounding box center [499, 281] width 421 height 95
click at [304, 250] on li "FREE. Charging System Checkup, make sure your ready for Winter!" at bounding box center [499, 281] width 421 height 95
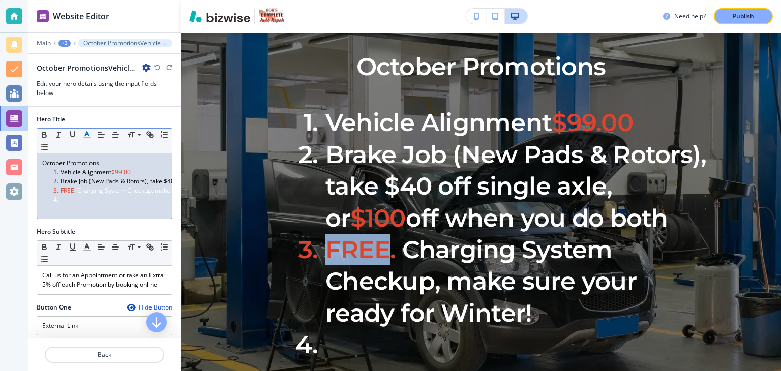
click at [86, 135] on line "button" at bounding box center [86, 135] width 3 height 0
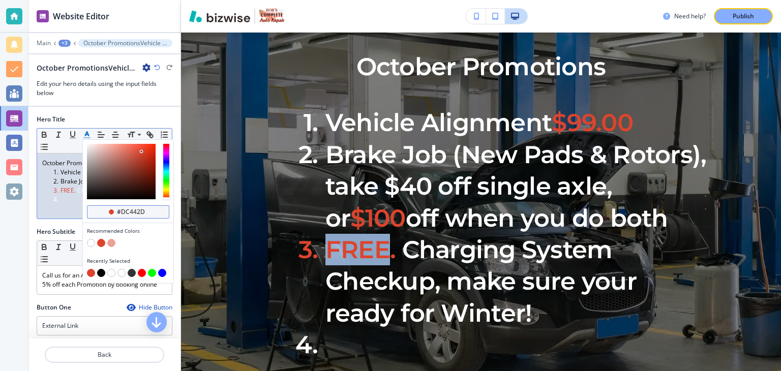
click at [110, 207] on div "#dc442d" at bounding box center [128, 211] width 82 height 13
click at [103, 240] on button "button" at bounding box center [101, 243] width 8 height 8
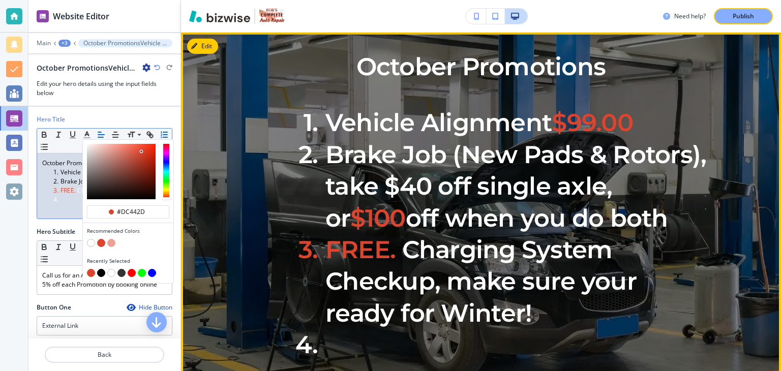
click at [306, 252] on li "FREE. Charging System Checkup, make sure your ready for Winter!" at bounding box center [499, 281] width 421 height 95
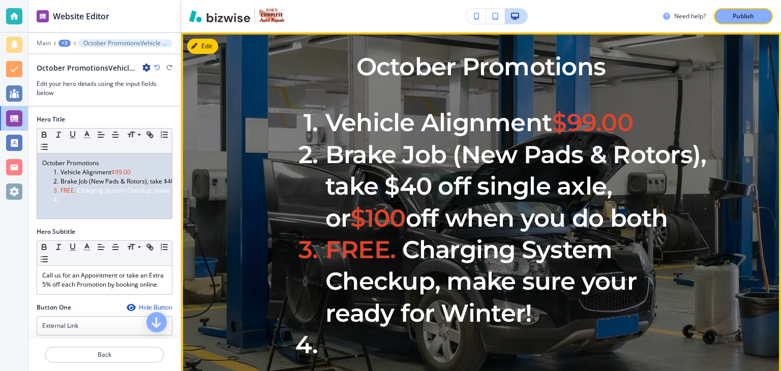
click at [325, 248] on span "FREE." at bounding box center [360, 249] width 70 height 29
click at [305, 351] on li "﻿" at bounding box center [499, 345] width 421 height 32
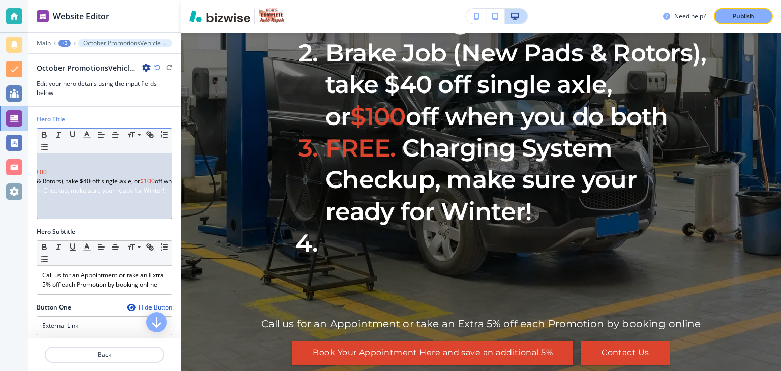
scroll to position [0, 138]
click at [117, 192] on div "October Promotions Vehicle Alignment $99.00 Brake Job (New Pads & Rotors), take…" at bounding box center [104, 186] width 135 height 65
click at [64, 190] on span "Charging System Checkup, make sure your ready for Winter!" at bounding box center [37, 190] width 171 height 9
click at [63, 189] on span "Charging System Checkup, make sure your ready for Winter!" at bounding box center [37, 190] width 171 height 9
click at [61, 190] on span "Charging System Checkup, make sure your ready for Winter!" at bounding box center [37, 190] width 171 height 9
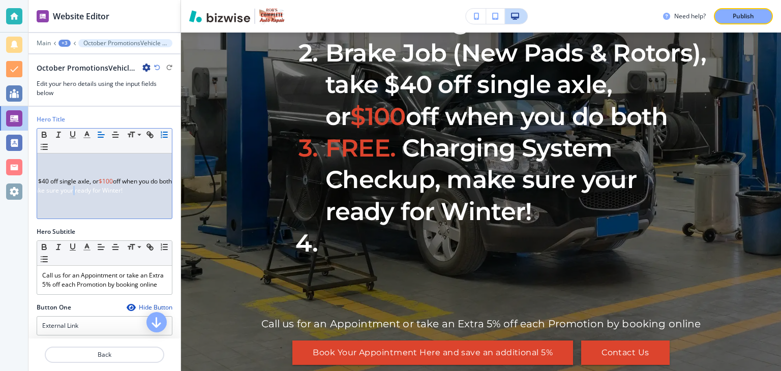
click at [61, 190] on span "Charging System Checkup, make sure your ready for Winter!" at bounding box center [37, 190] width 171 height 9
click at [138, 192] on div "October Promotions Vehicle Alignment $99.00 Brake Job (New Pads & Rotors), take…" at bounding box center [104, 186] width 135 height 65
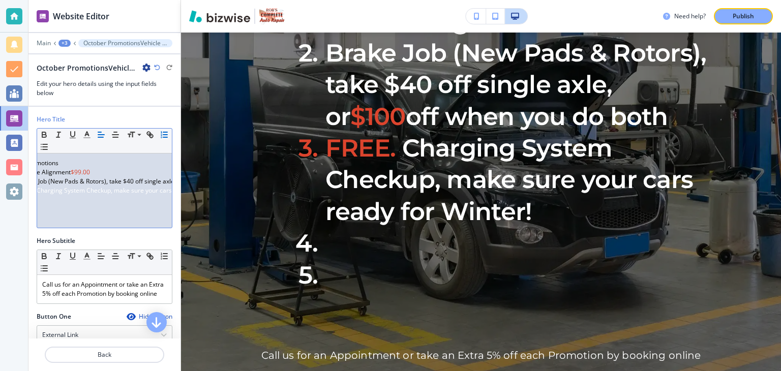
scroll to position [0, 0]
click at [67, 209] on li at bounding box center [108, 208] width 115 height 9
click at [73, 201] on li at bounding box center [108, 199] width 115 height 9
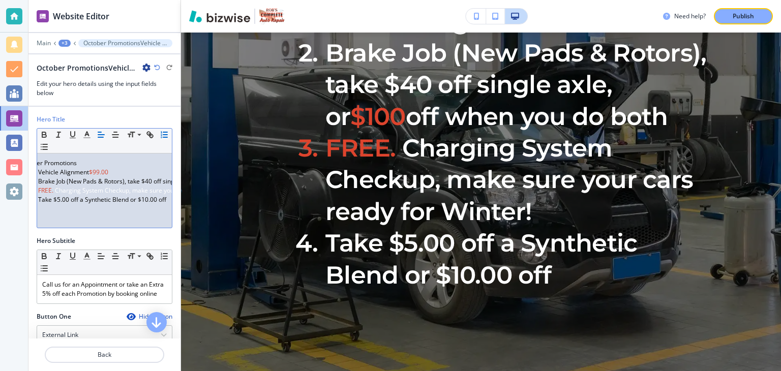
scroll to position [0, 24]
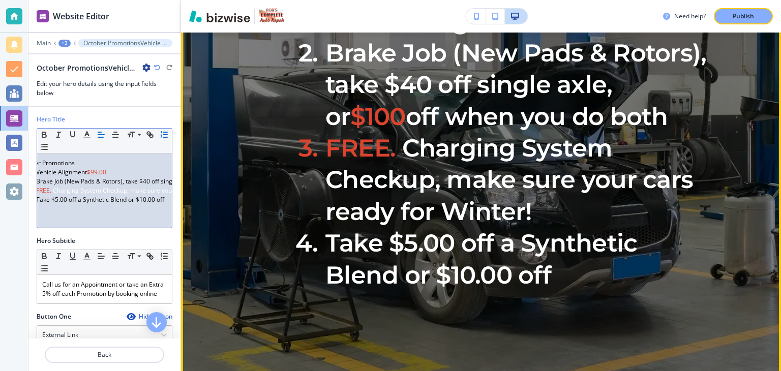
click at [555, 277] on li "Take $5.00 off a Synthetic Blend or $10.00 off" at bounding box center [499, 259] width 421 height 64
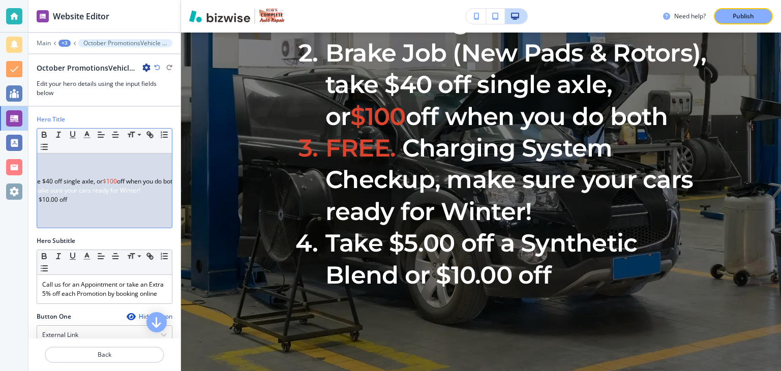
scroll to position [0, 126]
click at [78, 199] on div "October Promotions Vehicle Alignment $99.00 Brake Job (New Pads & Rotors), take…" at bounding box center [104, 191] width 135 height 74
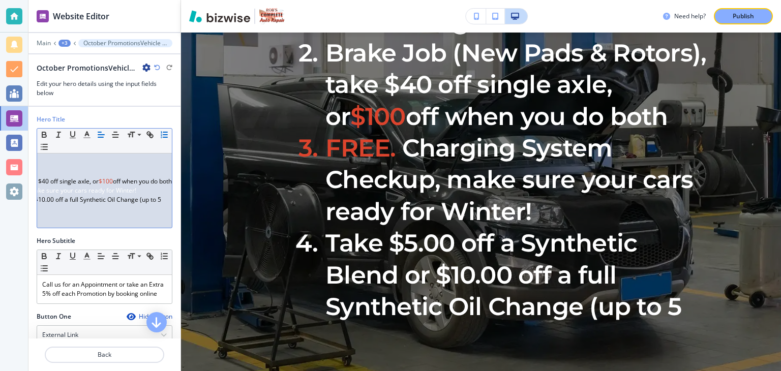
scroll to position [0, 138]
click at [153, 198] on div "October Promotions Vehicle Alignment $99.00 Brake Job (New Pads & Rotors), take…" at bounding box center [104, 191] width 135 height 74
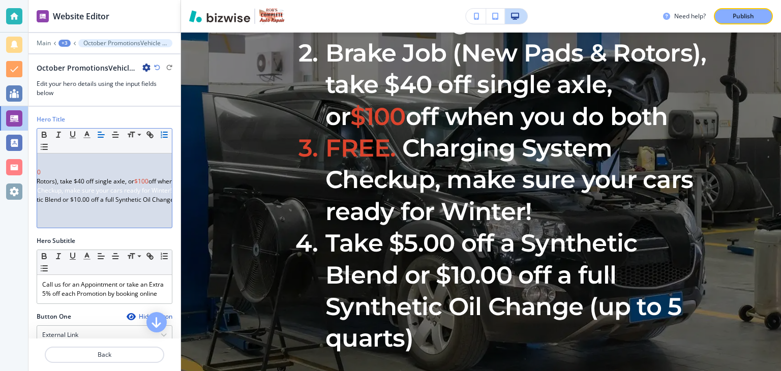
scroll to position [0, 84]
drag, startPoint x: 77, startPoint y: 200, endPoint x: 97, endPoint y: 200, distance: 19.3
click at [83, 200] on li "Take $5.00 off a Synthetic Blend or $10.00 off a full Synthetic Oil Change (up …" at bounding box center [24, 199] width 115 height 9
click at [87, 133] on icon "button" at bounding box center [86, 134] width 9 height 9
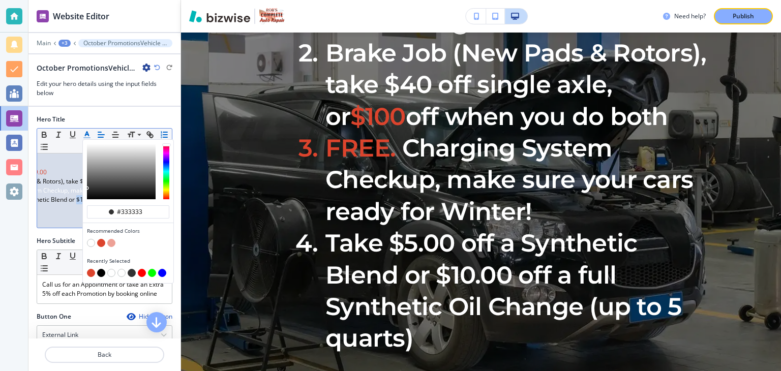
click at [102, 241] on button "button" at bounding box center [101, 243] width 8 height 8
type input "#dc442d"
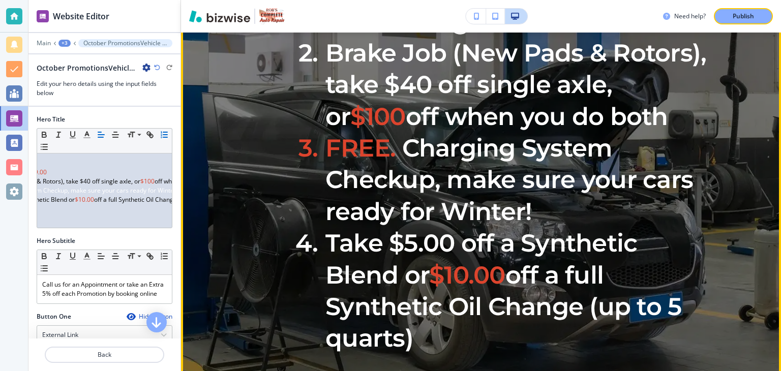
click at [508, 341] on li "Take $5.00 off a Synthetic Blend or $10.00 off a full Synthetic Oil Change (up …" at bounding box center [499, 290] width 421 height 127
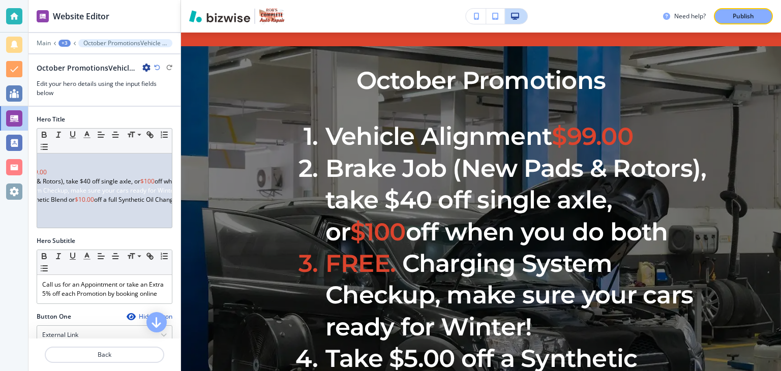
scroll to position [93, 0]
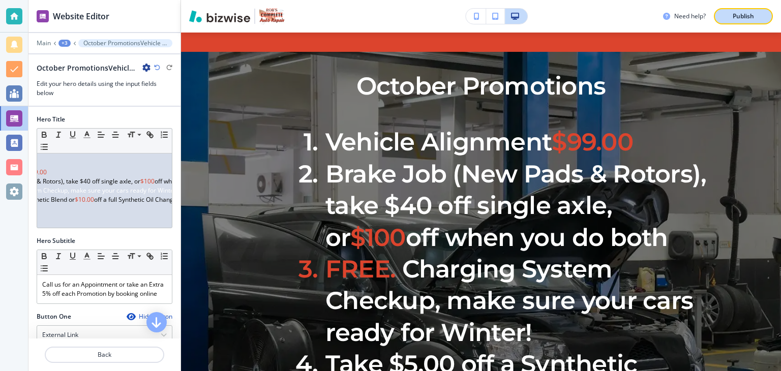
click at [757, 13] on div "Publish" at bounding box center [743, 16] width 33 height 9
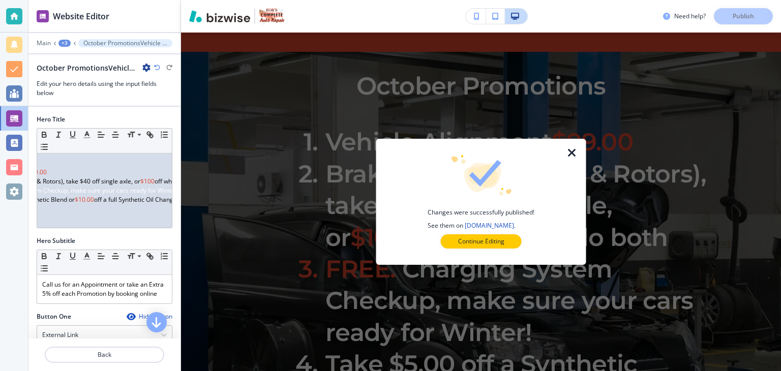
click at [574, 152] on icon "button" at bounding box center [572, 153] width 12 height 12
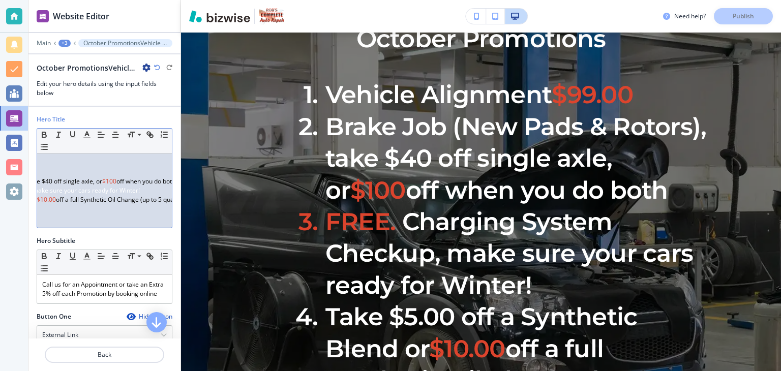
scroll to position [0, 142]
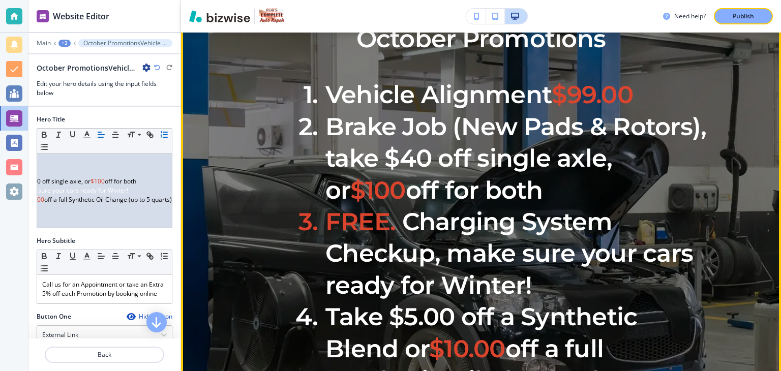
click at [663, 213] on li "FREE. Charging System Checkup, make sure your cars ready for Winter!" at bounding box center [499, 253] width 421 height 95
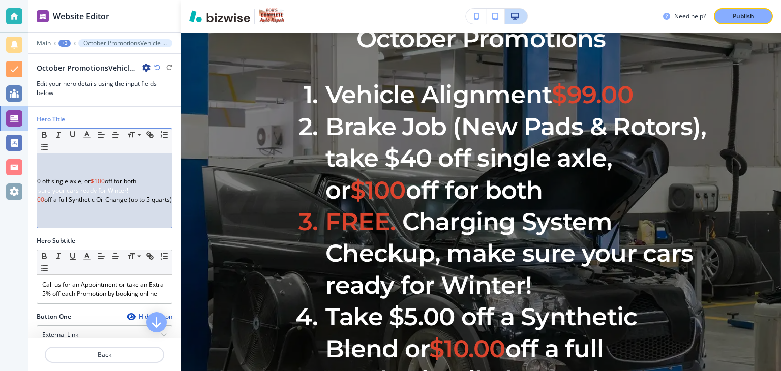
scroll to position [0, 143]
click at [66, 189] on span "Charging System Checkup, make sure your cars ready for Winter!" at bounding box center [36, 190] width 185 height 9
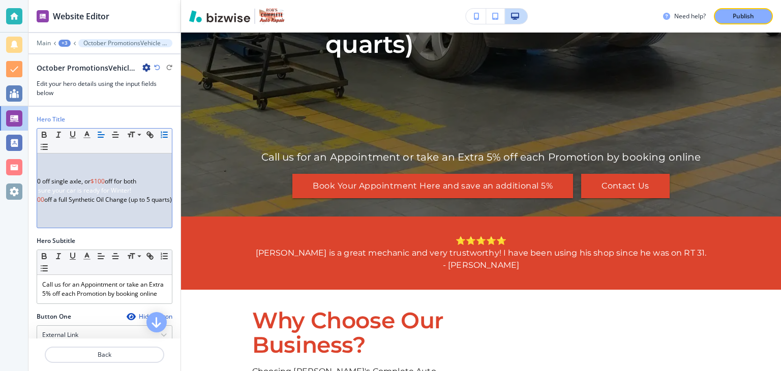
scroll to position [0, 0]
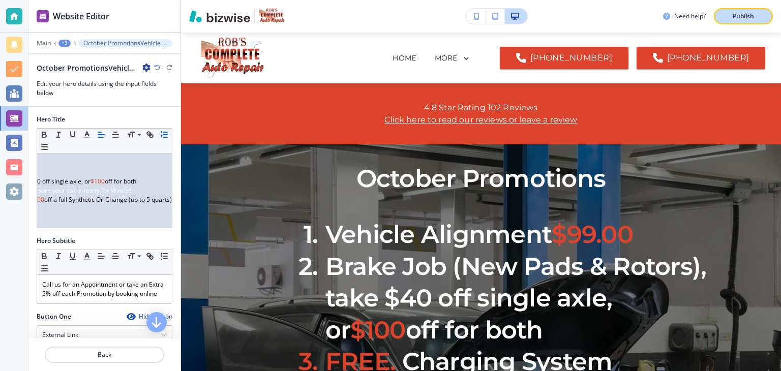
click at [745, 14] on p "Publish" at bounding box center [743, 16] width 21 height 9
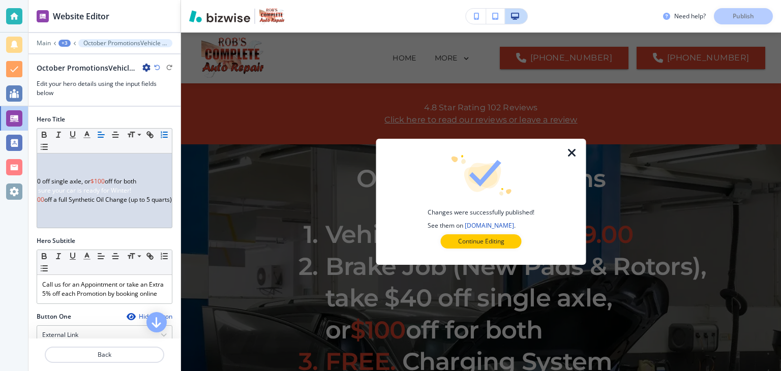
click at [571, 147] on icon "button" at bounding box center [572, 153] width 12 height 12
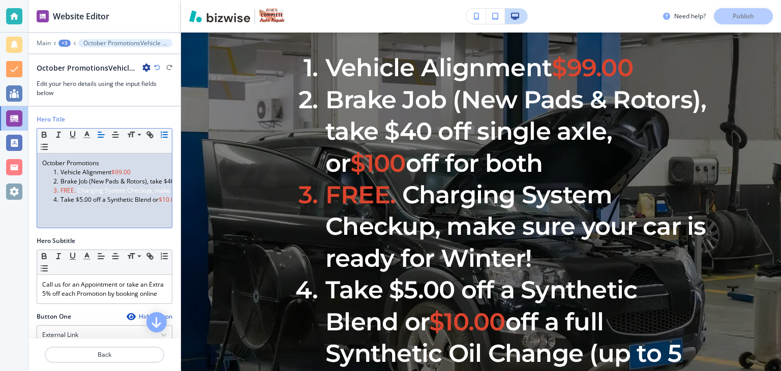
scroll to position [173, 0]
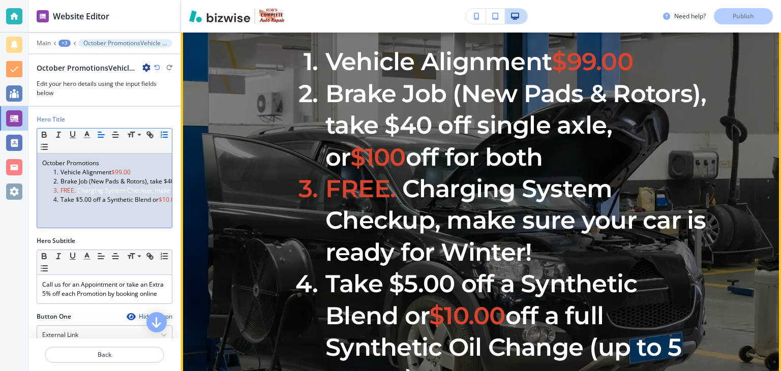
click at [584, 315] on li "Take $5.00 off a Synthetic Blend or $10.00 off a full Synthetic Oil Change (up …" at bounding box center [499, 331] width 421 height 127
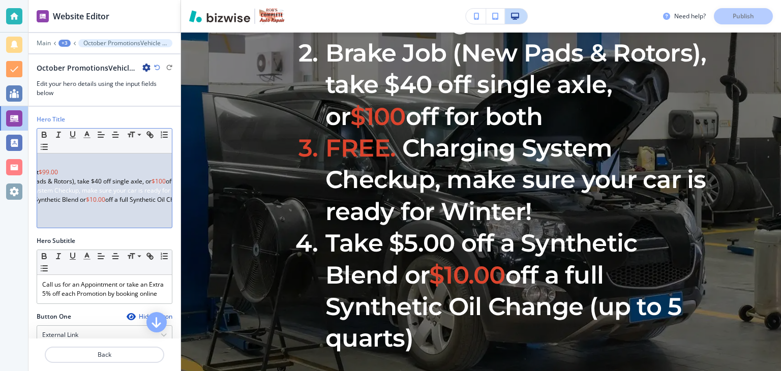
scroll to position [0, 77]
click at [89, 197] on li "Take $5.00 off a Synthetic Blend or $10.00 off a full Synthetic Oil Change (up …" at bounding box center [31, 199] width 115 height 9
click at [749, 12] on p "Publish" at bounding box center [743, 16] width 21 height 9
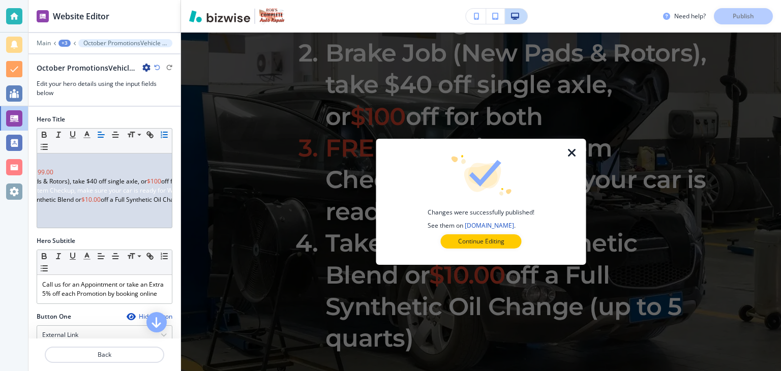
click at [569, 151] on icon "button" at bounding box center [572, 153] width 12 height 12
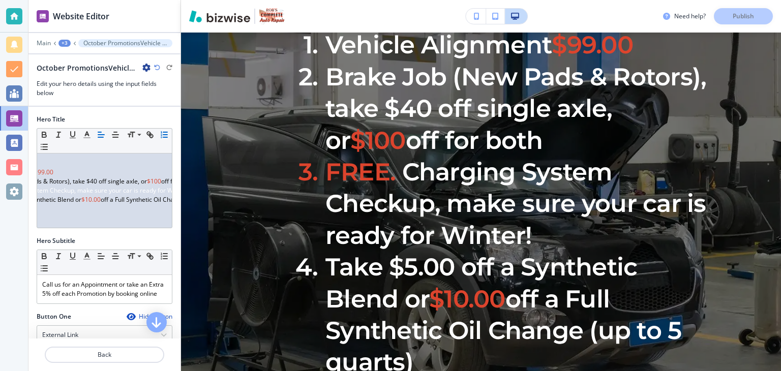
scroll to position [187, 0]
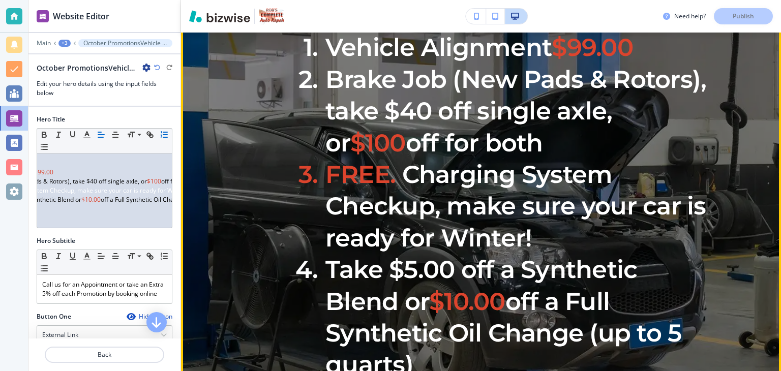
click at [207, 40] on div "October Promotions Vehicle Alignment $99.00 Brake Job (New Pads & Rotors), take…" at bounding box center [481, 247] width 600 height 543
click at [187, 37] on div "October Promotions Vehicle Alignment $99.00 Brake Job (New Pads & Rotors), take…" at bounding box center [481, 247] width 600 height 543
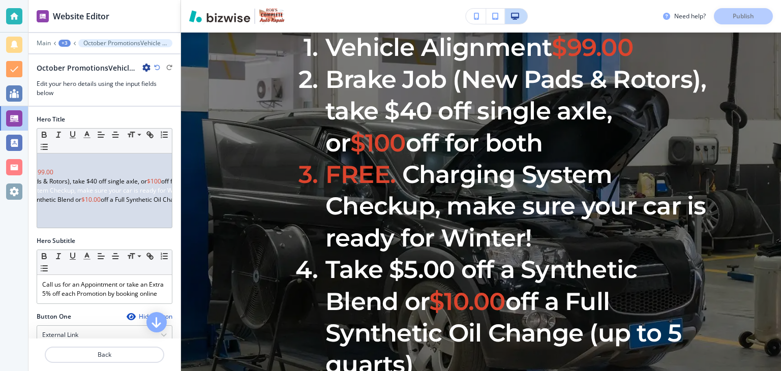
drag, startPoint x: 187, startPoint y: 37, endPoint x: 725, endPoint y: 15, distance: 538.9
click at [725, 15] on div "Need help? Publish" at bounding box center [722, 16] width 118 height 16
click at [735, 17] on div "Need help? Publish" at bounding box center [722, 16] width 118 height 16
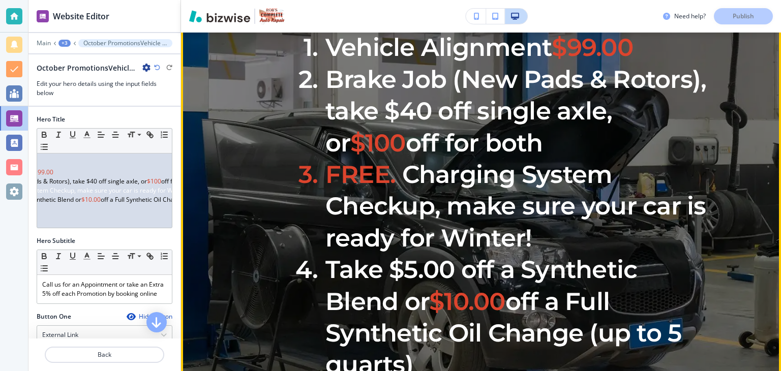
click at [732, 320] on div "October Promotions Vehicle Alignment $99.00 Brake Job (New Pads & Rotors), take…" at bounding box center [481, 247] width 600 height 543
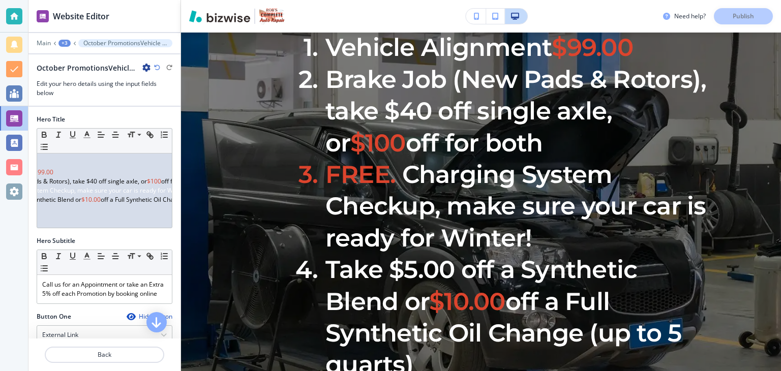
click at [752, 15] on div "Need help? Publish" at bounding box center [722, 16] width 118 height 16
